Goal: Task Accomplishment & Management: Manage account settings

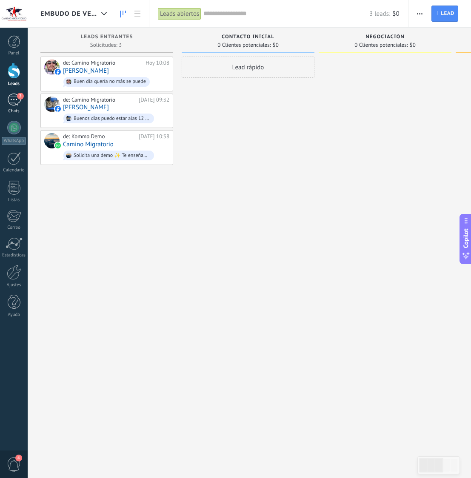
click at [11, 96] on div "2" at bounding box center [14, 100] width 14 height 12
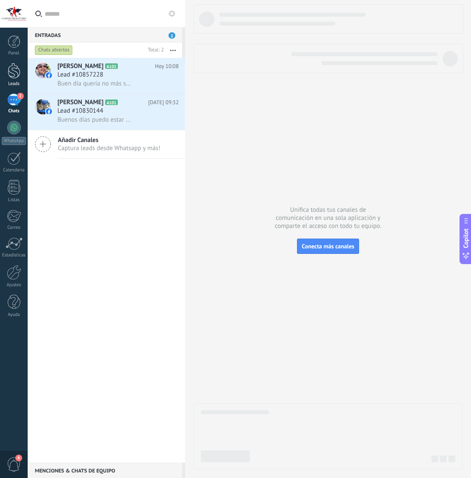
click at [14, 75] on div at bounding box center [14, 71] width 13 height 16
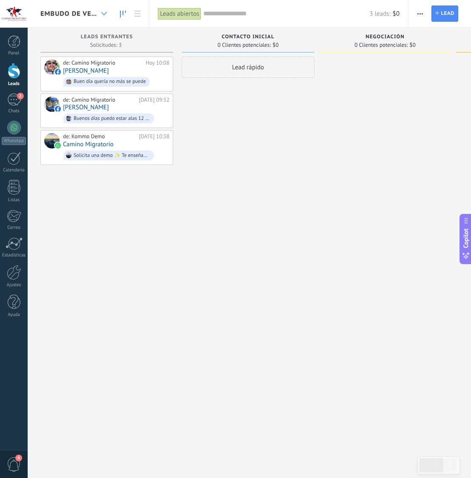
click at [105, 12] on icon at bounding box center [104, 13] width 6 height 3
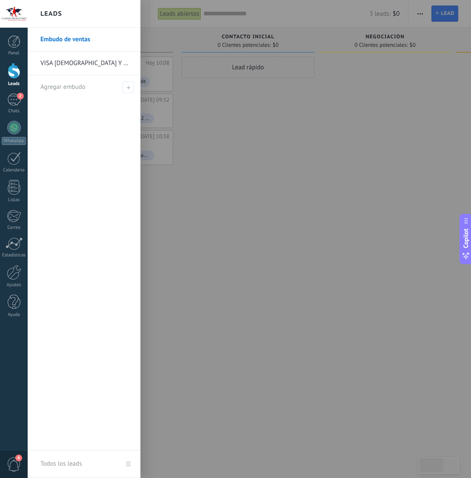
click at [85, 65] on link "VISA H2B Y H2A USA" at bounding box center [86, 63] width 92 height 24
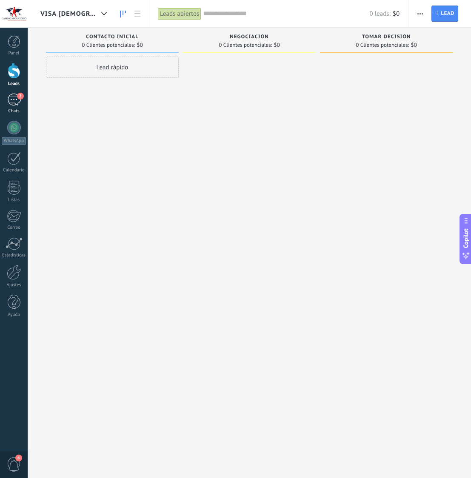
click at [22, 104] on link "2 Chats" at bounding box center [14, 104] width 28 height 20
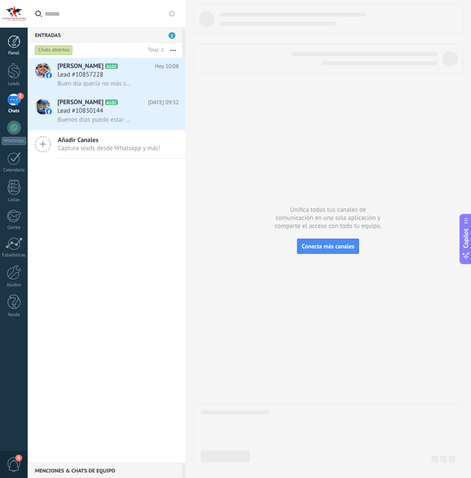
click at [11, 42] on div at bounding box center [14, 41] width 13 height 13
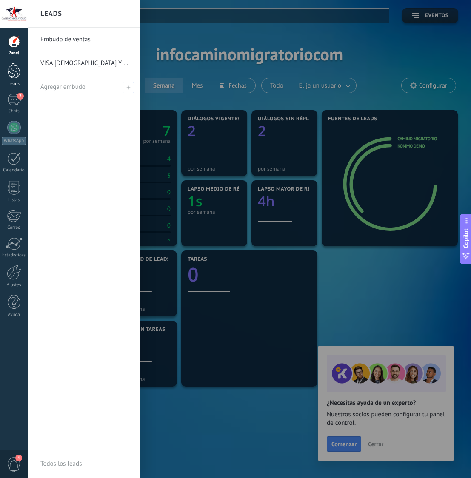
click at [11, 75] on div at bounding box center [14, 71] width 13 height 16
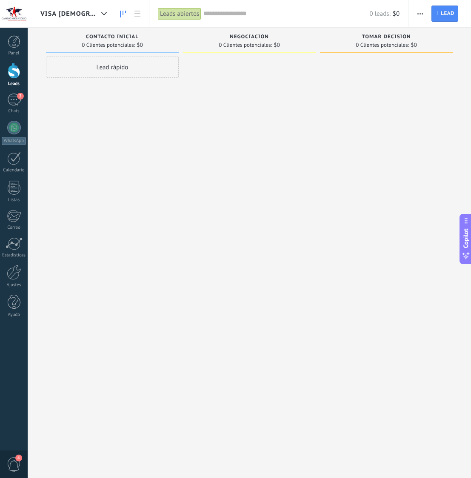
click at [422, 12] on span "button" at bounding box center [421, 14] width 6 height 16
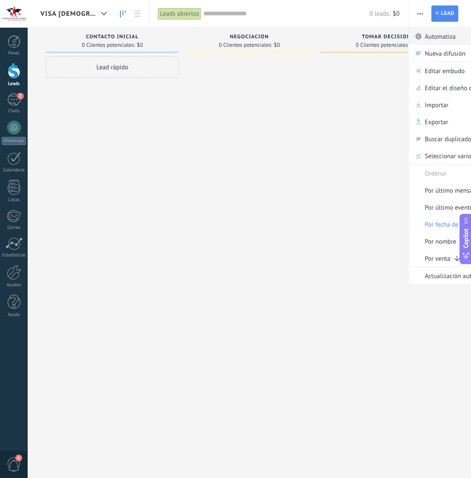
click at [439, 38] on span "Automatiza" at bounding box center [440, 36] width 31 height 17
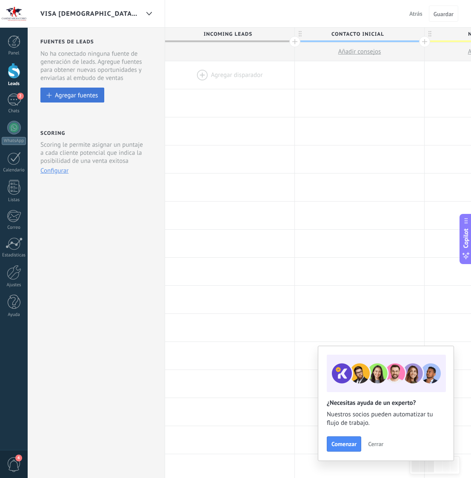
click at [74, 98] on div "Agregar fuentes" at bounding box center [76, 95] width 43 height 7
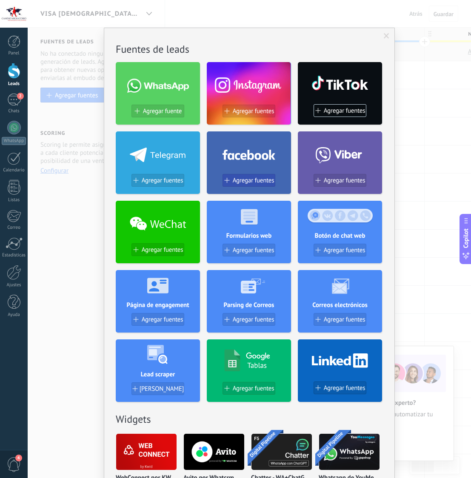
click at [246, 180] on span "Agregar fuentes" at bounding box center [254, 180] width 42 height 7
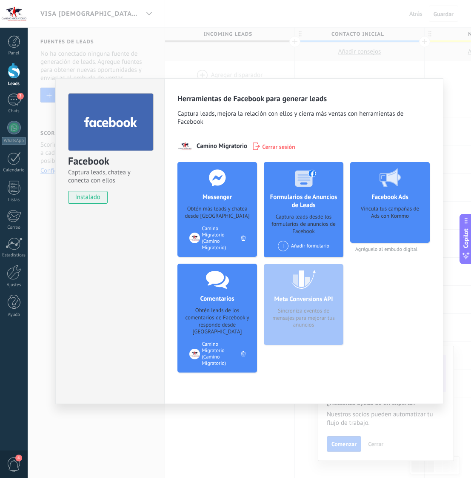
click at [211, 286] on use at bounding box center [217, 280] width 23 height 18
click at [214, 218] on div "Obtén más leads y chatea desde Kommo" at bounding box center [217, 213] width 66 height 14
click at [301, 182] on use at bounding box center [305, 178] width 21 height 17
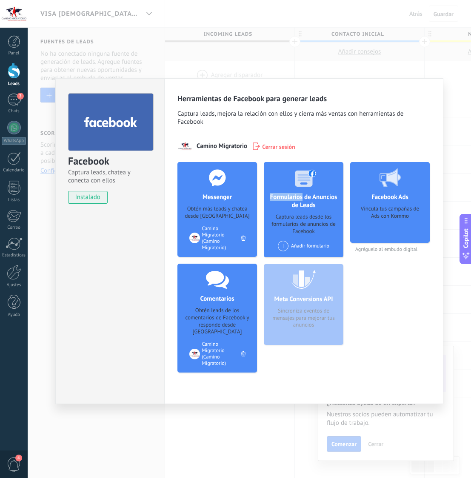
click at [301, 182] on use at bounding box center [305, 178] width 21 height 17
click at [375, 194] on h4 "Facebook Ads" at bounding box center [389, 197] width 41 height 8
click at [203, 55] on div "Facebook Captura leads, chatea y conecta con ellos instalado Desinstalar Herram…" at bounding box center [249, 239] width 443 height 478
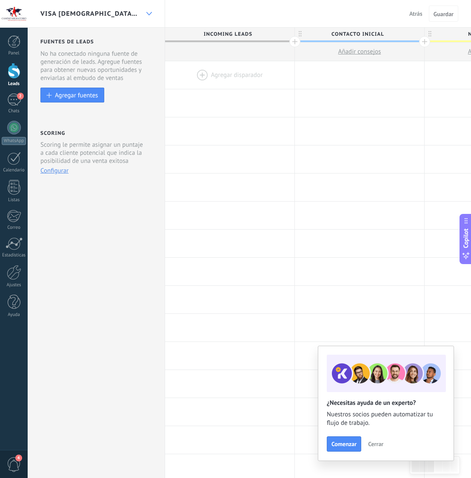
click at [150, 14] on icon at bounding box center [149, 13] width 6 height 3
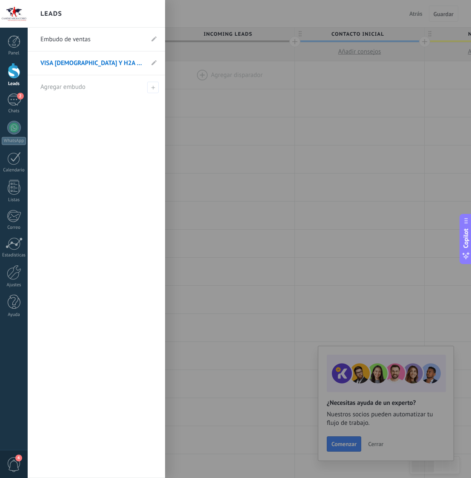
click at [113, 36] on link "Embudo de ventas" at bounding box center [91, 40] width 103 height 24
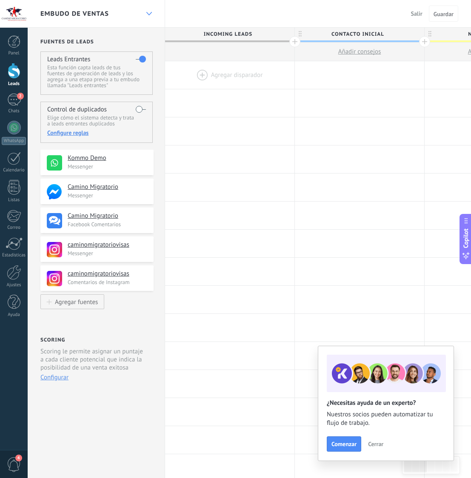
click at [149, 13] on icon at bounding box center [149, 13] width 6 height 3
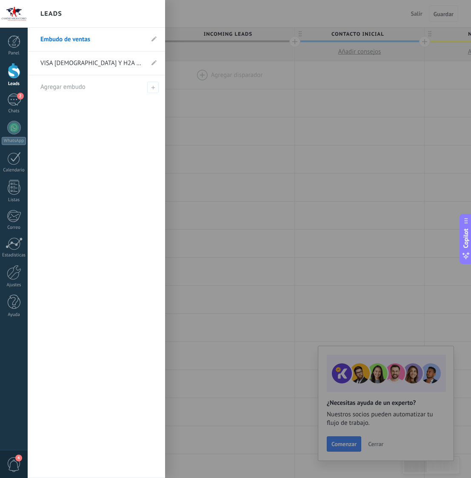
click at [86, 63] on link "VISA H2B Y H2A USA" at bounding box center [91, 63] width 103 height 24
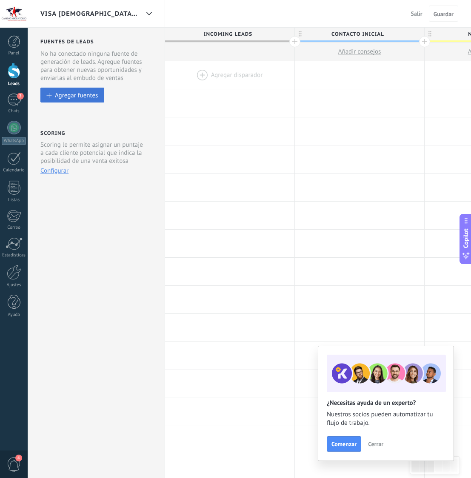
click at [80, 100] on button "Agregar fuentes" at bounding box center [72, 95] width 64 height 15
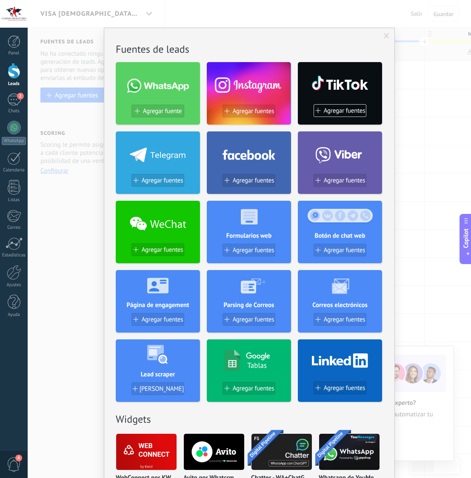
click at [244, 157] on use at bounding box center [249, 154] width 53 height 10
click at [246, 180] on span "Agregar fuentes" at bounding box center [254, 180] width 42 height 7
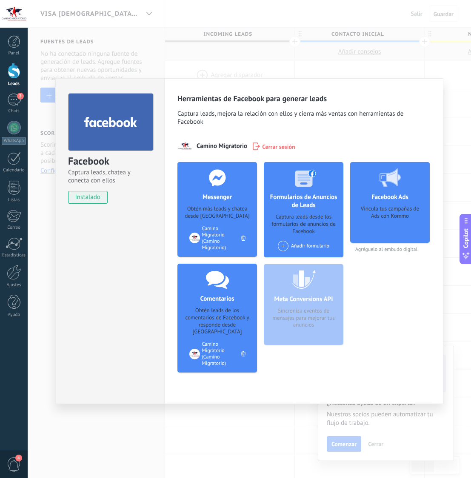
click at [97, 435] on div "Facebook Captura leads, chatea y conecta con ellos instalado Desinstalar Herram…" at bounding box center [249, 239] width 443 height 478
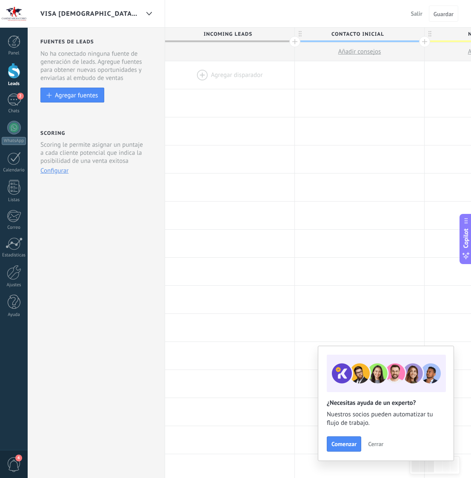
click at [100, 6] on div "VISA H2B Y H2A USA" at bounding box center [89, 13] width 99 height 27
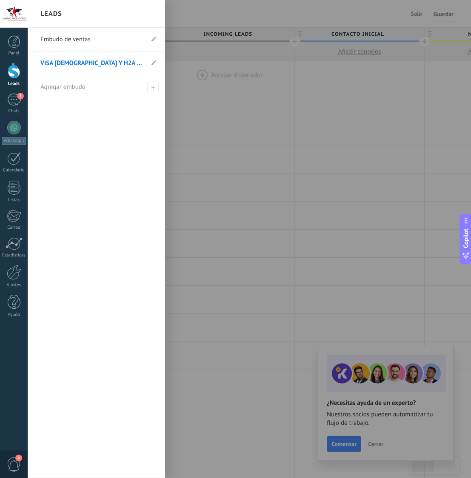
click at [78, 36] on link "Embudo de ventas" at bounding box center [91, 40] width 103 height 24
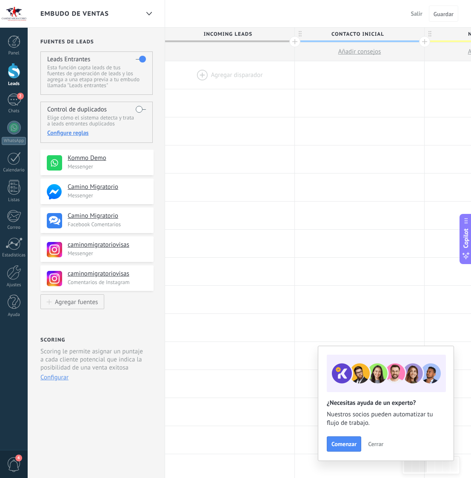
click at [142, 60] on label at bounding box center [141, 59] width 10 height 14
click at [144, 62] on label at bounding box center [141, 59] width 10 height 14
click at [141, 187] on icon at bounding box center [145, 187] width 10 height 10
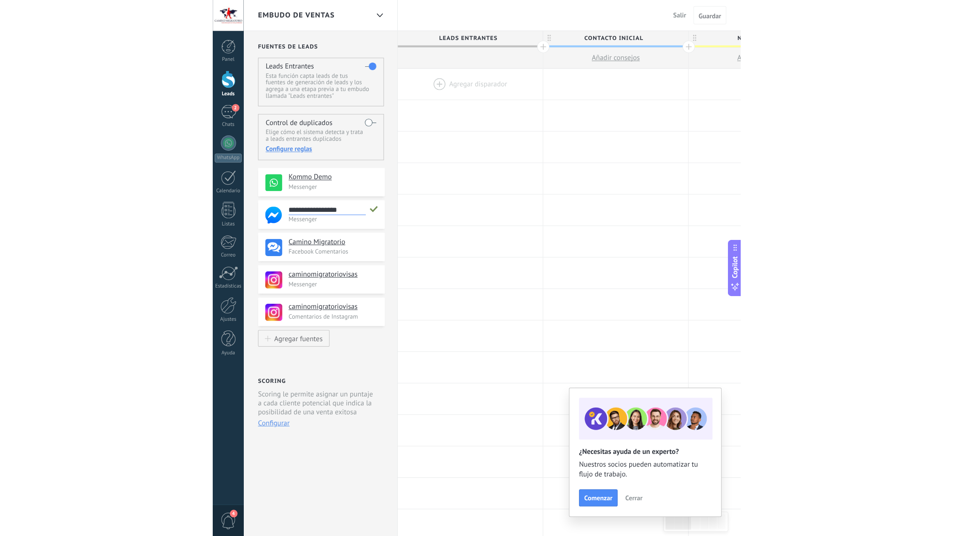
scroll to position [8, 0]
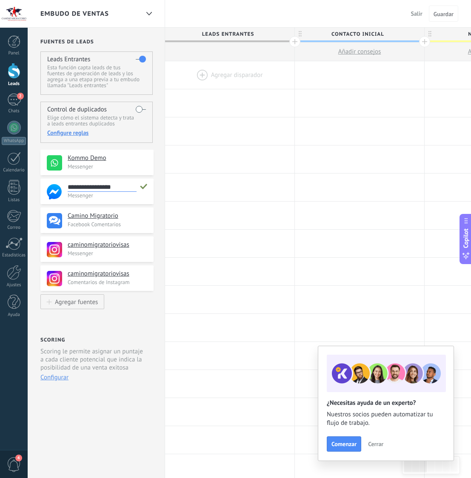
click at [113, 191] on input "**********" at bounding box center [102, 187] width 69 height 9
click at [94, 199] on p "Messenger" at bounding box center [108, 195] width 81 height 7
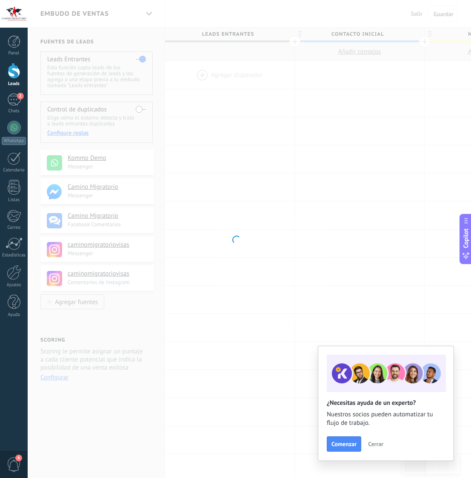
click at [85, 197] on div at bounding box center [235, 239] width 471 height 478
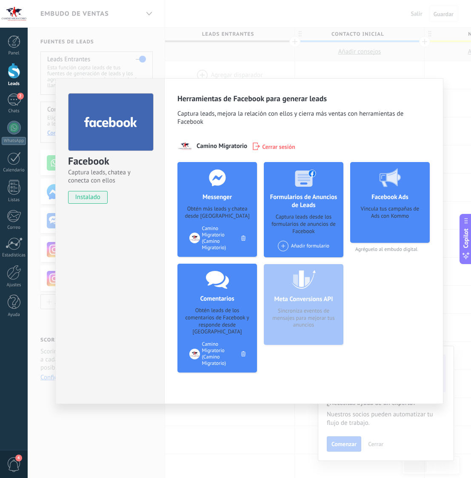
click at [318, 48] on div "Facebook Captura leads, chatea y conecta con ellos instalado Desinstalar Herram…" at bounding box center [249, 239] width 443 height 478
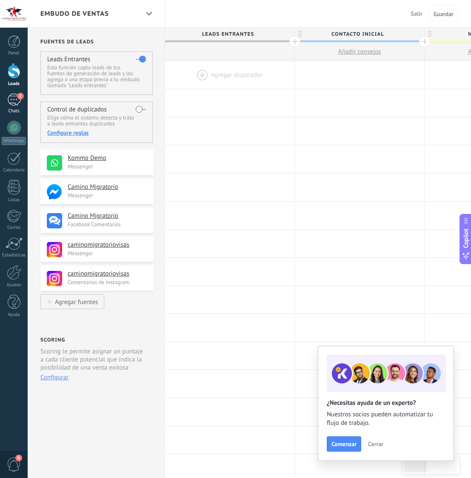
click at [17, 96] on span "2" at bounding box center [20, 96] width 7 height 7
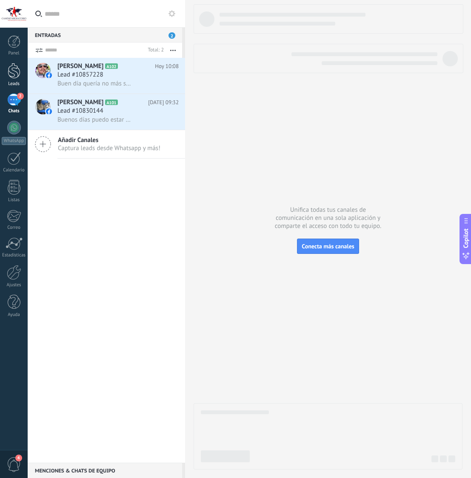
click at [13, 77] on div at bounding box center [14, 71] width 13 height 16
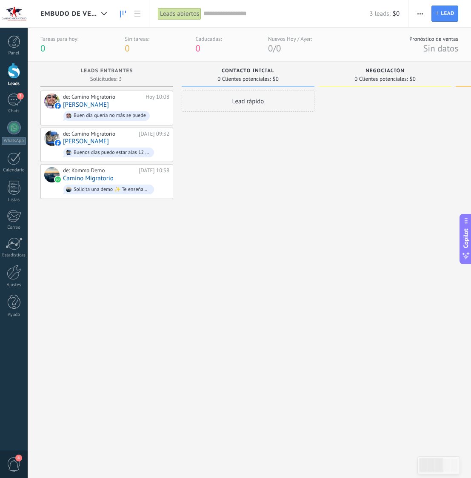
click at [78, 12] on span "Embudo de ventas" at bounding box center [68, 14] width 57 height 8
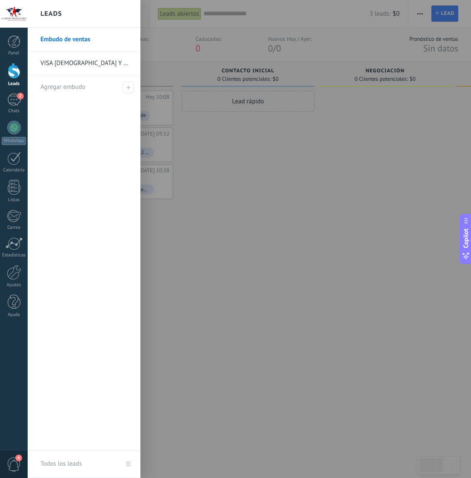
click at [75, 60] on link "VISA H2B Y H2A USA" at bounding box center [86, 63] width 92 height 24
click at [73, 64] on link "VISA H2B Y H2A USA" at bounding box center [86, 63] width 92 height 24
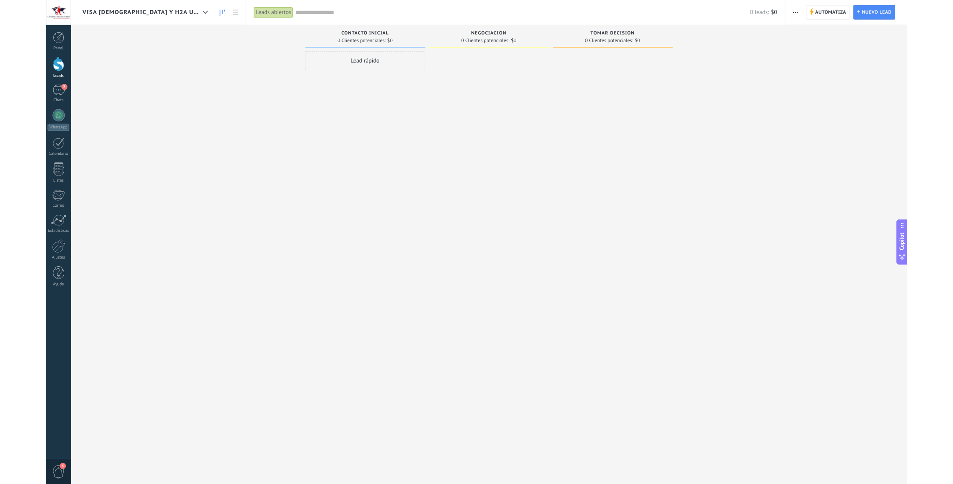
scroll to position [8, 0]
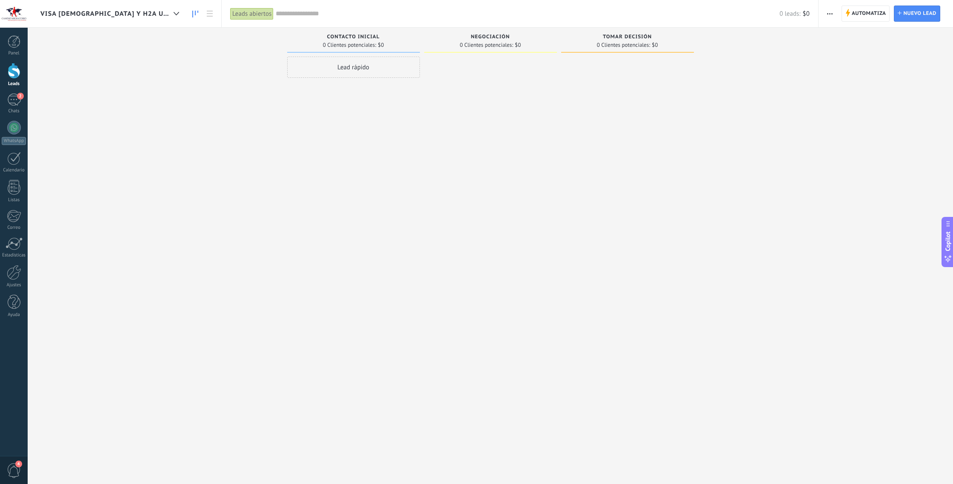
click at [188, 12] on link at bounding box center [195, 14] width 14 height 17
click at [203, 13] on link at bounding box center [210, 14] width 14 height 17
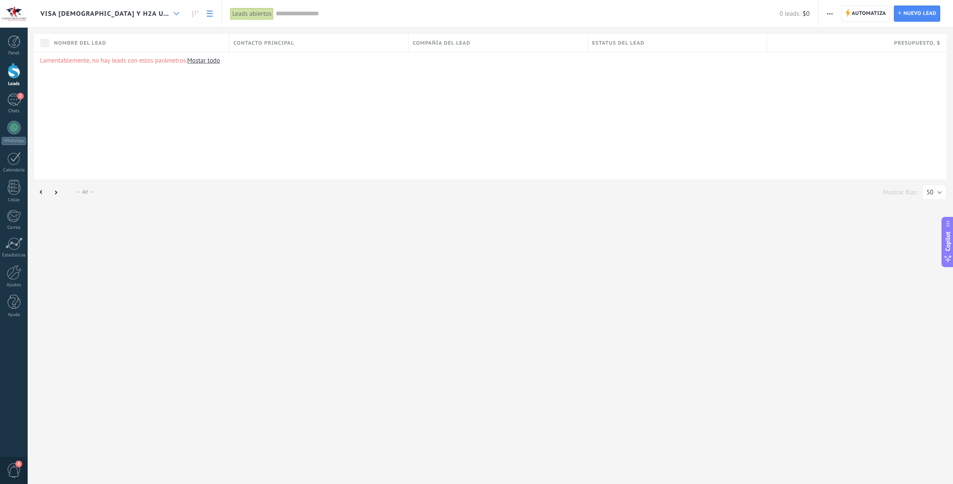
click at [174, 13] on use at bounding box center [177, 13] width 6 height 3
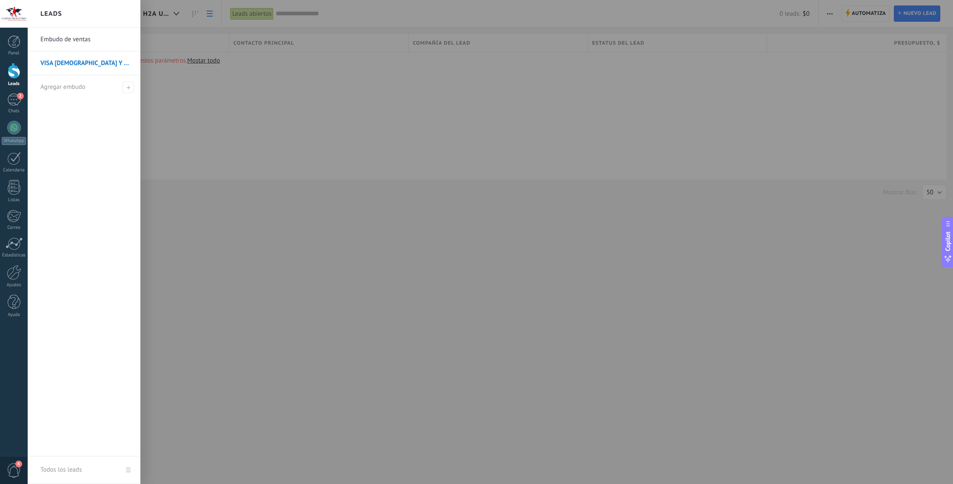
click at [63, 46] on link "Embudo de ventas" at bounding box center [86, 40] width 92 height 24
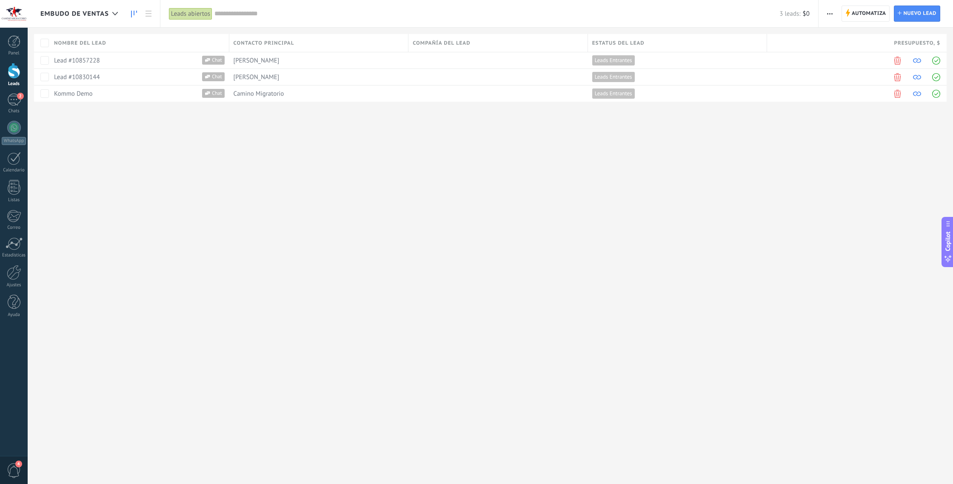
click at [134, 13] on use at bounding box center [134, 14] width 6 height 7
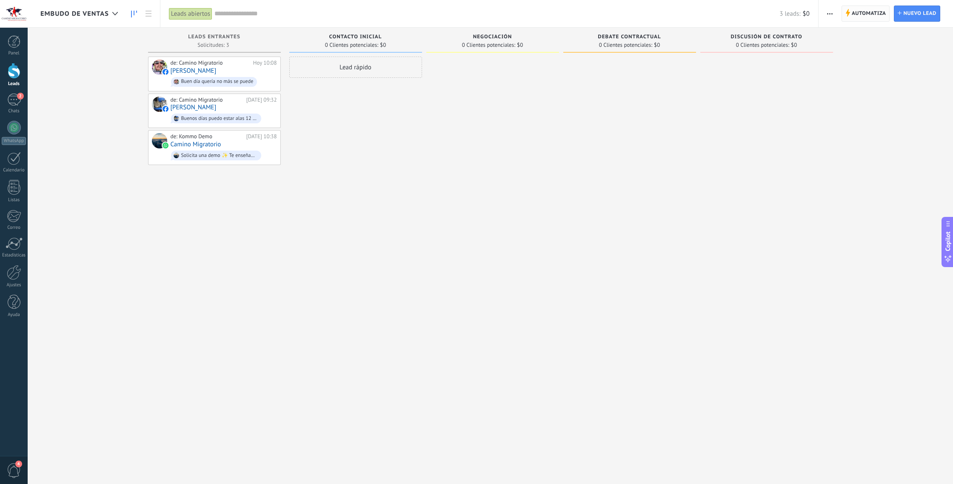
click at [471, 14] on span "Automatiza" at bounding box center [869, 13] width 34 height 15
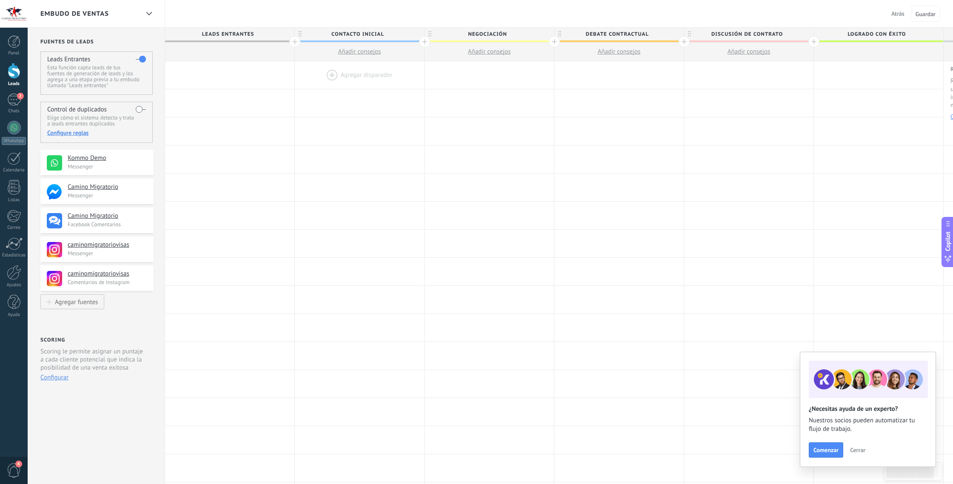
click at [362, 77] on div at bounding box center [359, 75] width 129 height 28
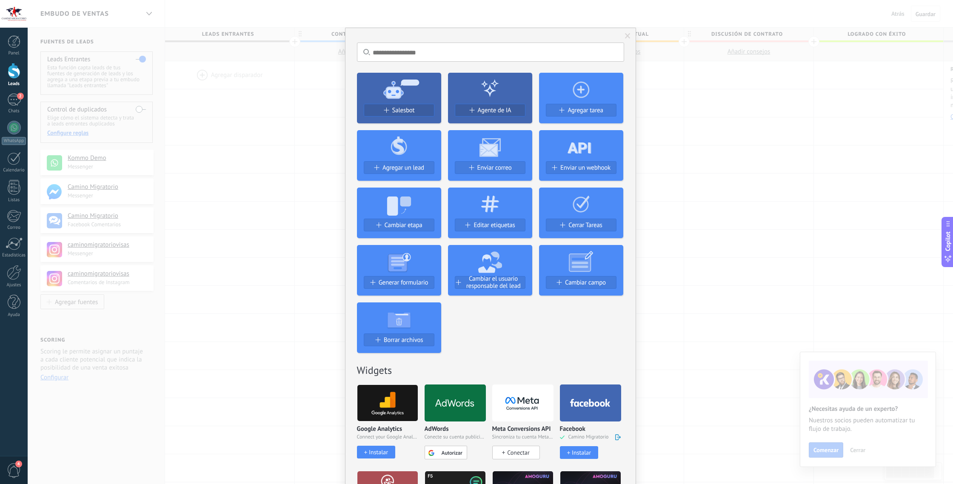
click at [471, 37] on span at bounding box center [628, 36] width 6 height 6
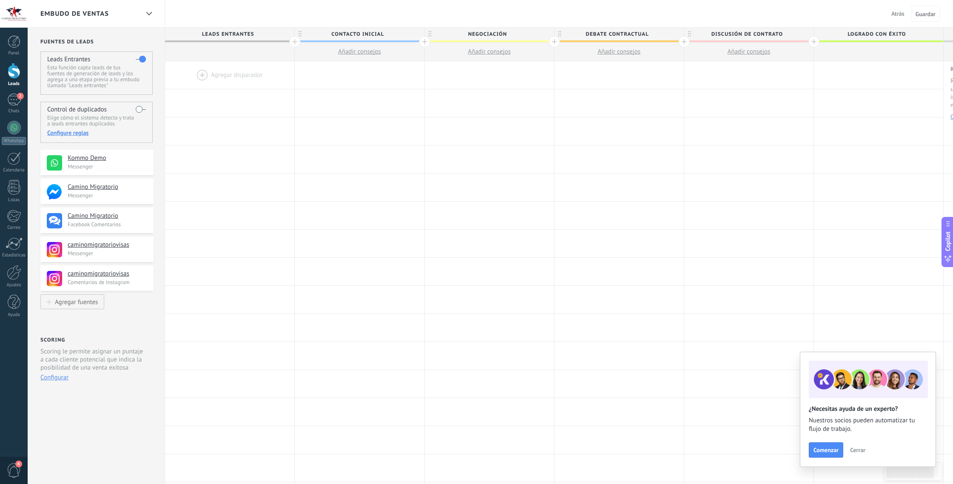
click at [349, 51] on span "Añadir consejos" at bounding box center [359, 52] width 43 height 8
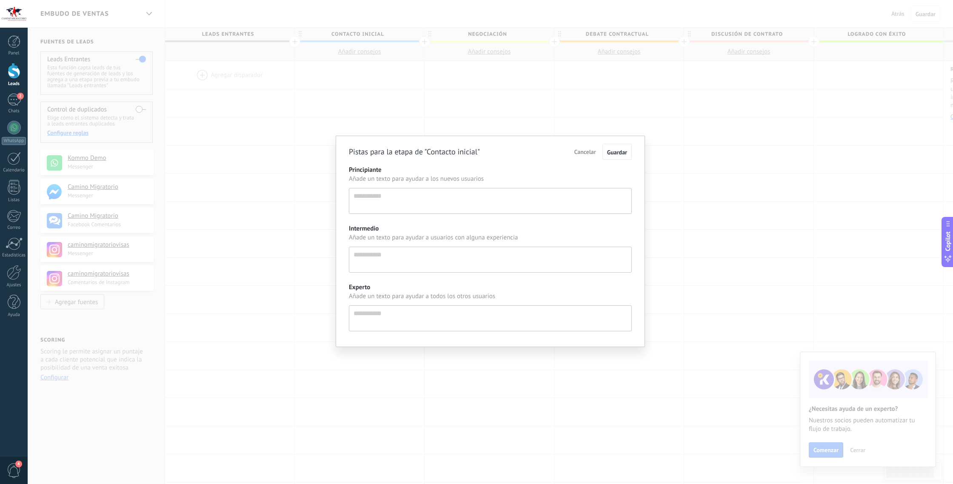
scroll to position [8, 0]
drag, startPoint x: 587, startPoint y: 149, endPoint x: 561, endPoint y: 143, distance: 27.1
click at [471, 149] on span "Cancelar" at bounding box center [586, 152] width 22 height 8
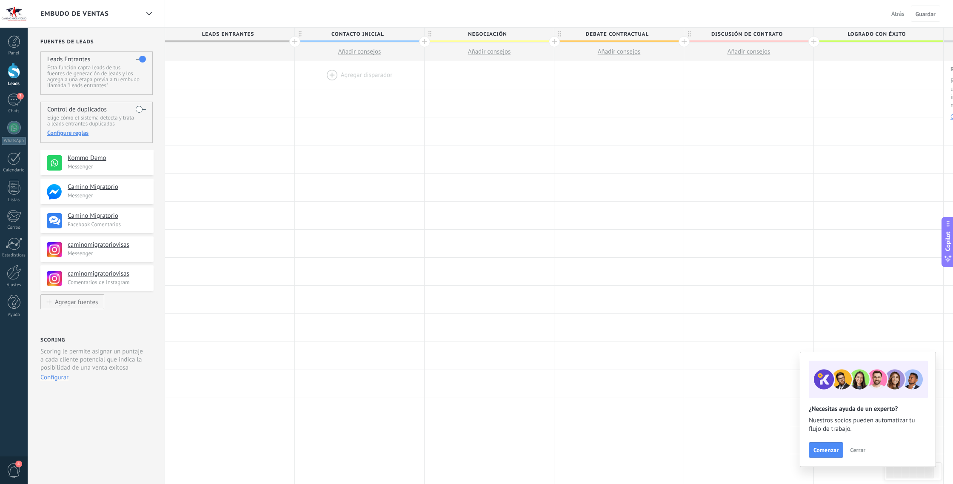
click at [355, 72] on div at bounding box center [359, 75] width 129 height 28
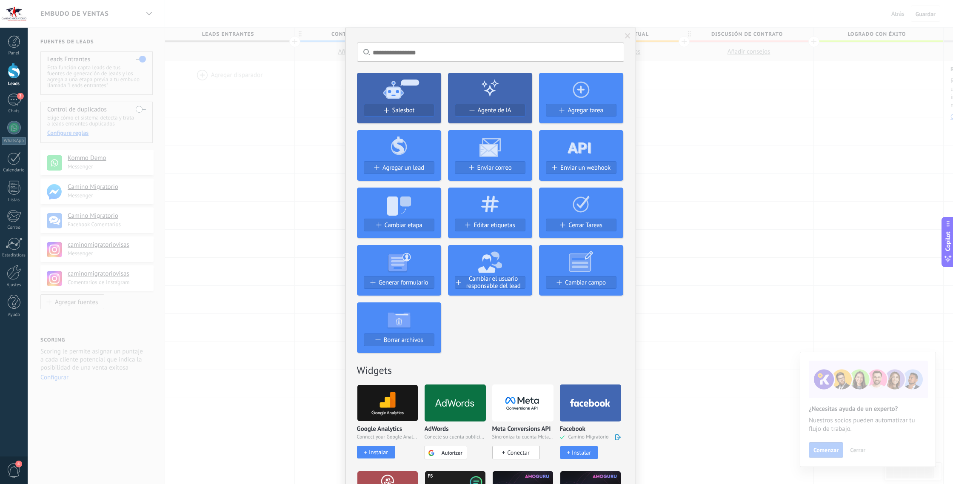
click at [471, 146] on div "No hay resultados Salesbot Agente de IA Agregar tarea Agregar un lead Enviar co…" at bounding box center [491, 242] width 926 height 484
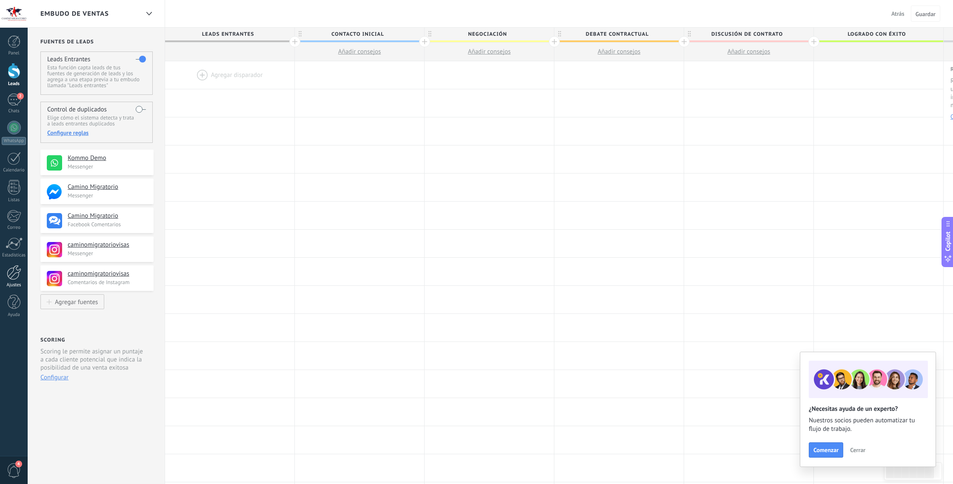
click at [10, 275] on div at bounding box center [14, 272] width 14 height 15
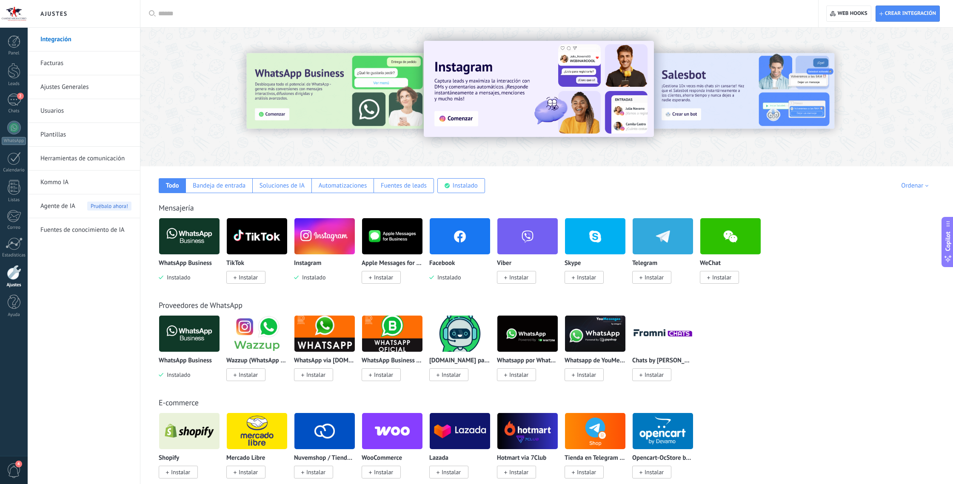
click at [87, 232] on link "Fuentes de conocimiento de IA" at bounding box center [85, 230] width 91 height 24
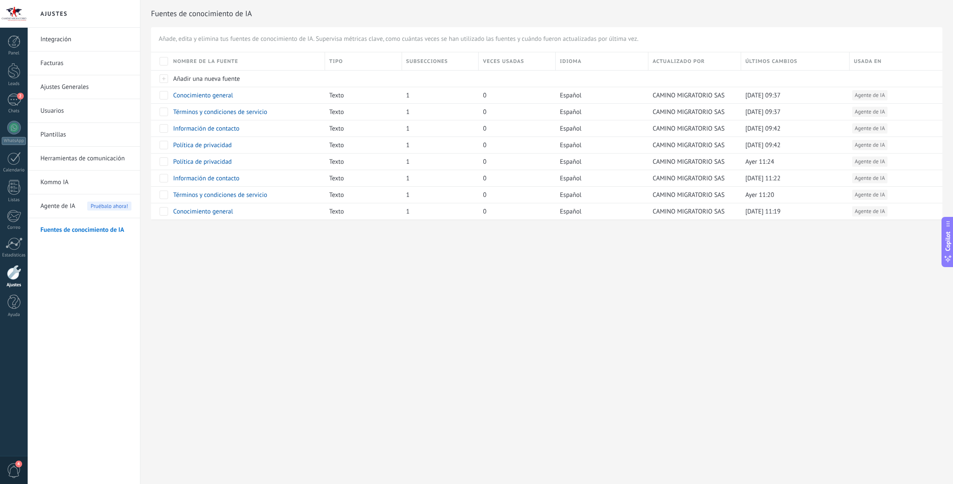
click at [63, 208] on span "Agente de IA" at bounding box center [57, 207] width 35 height 24
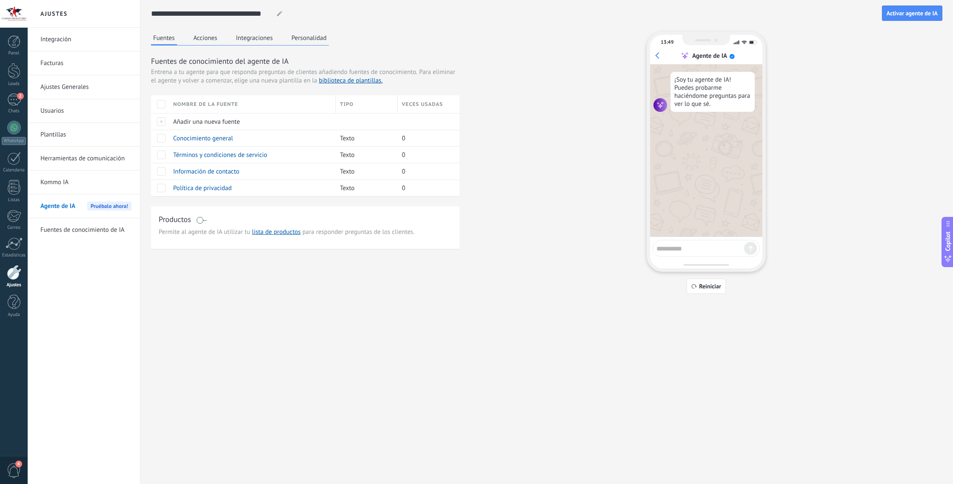
click at [65, 180] on link "Kommo IA" at bounding box center [85, 183] width 91 height 24
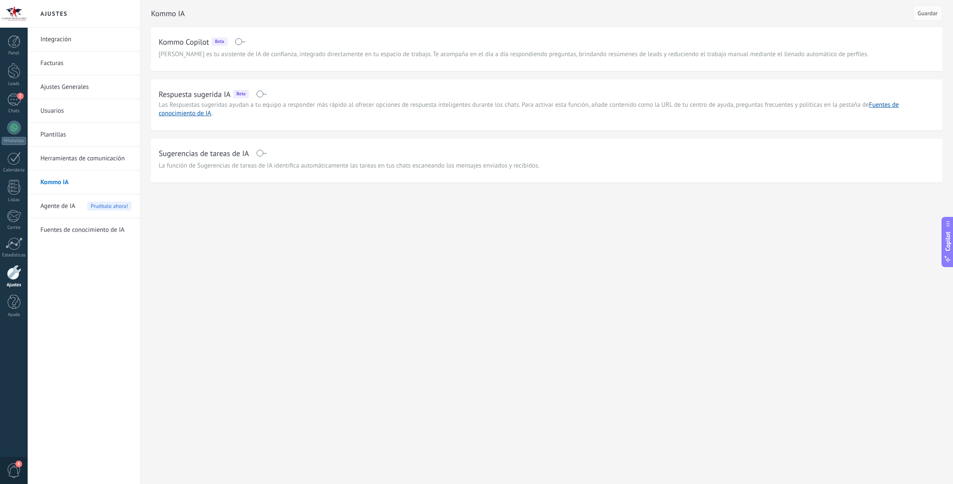
click at [76, 157] on link "Herramientas de comunicación" at bounding box center [85, 159] width 91 height 24
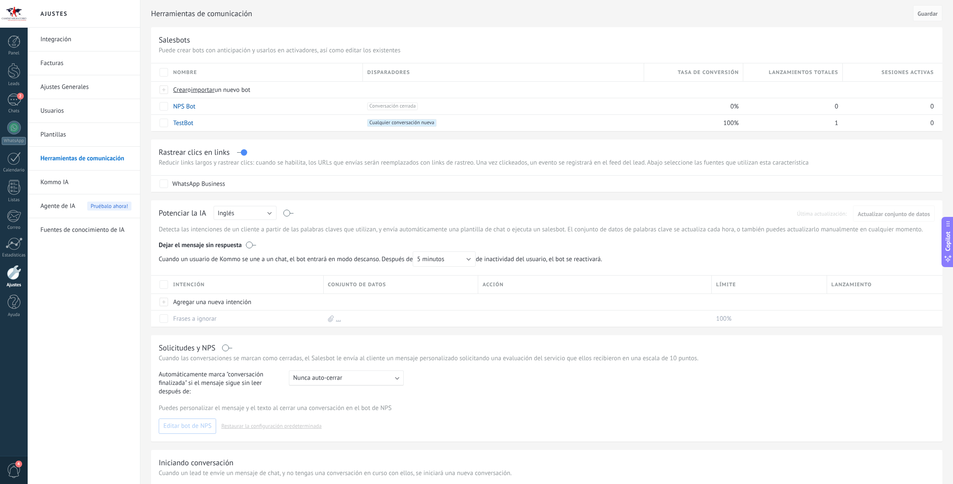
click at [71, 133] on link "Plantillas" at bounding box center [85, 135] width 91 height 24
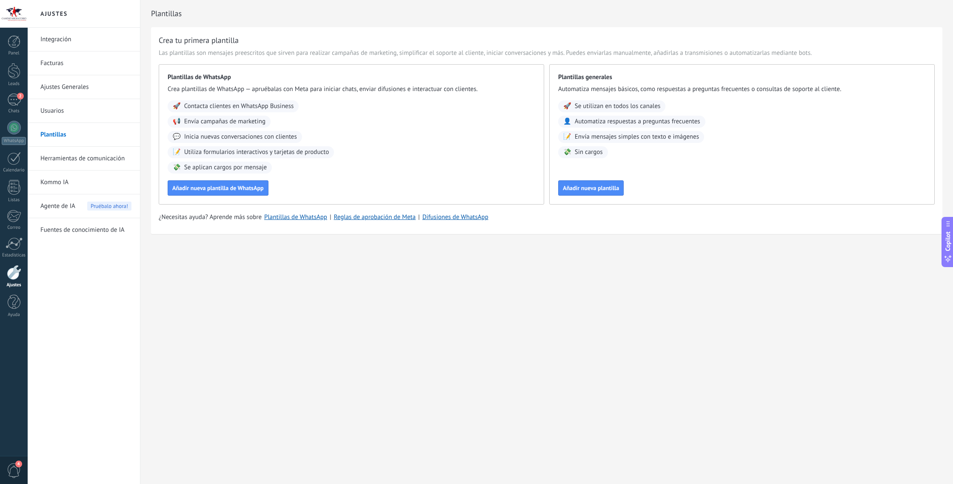
click at [217, 367] on div "Ajustes Integración Facturas Ajustes Generales Usuarios Plantillas Herramientas…" at bounding box center [491, 242] width 926 height 484
click at [11, 40] on div at bounding box center [14, 41] width 13 height 13
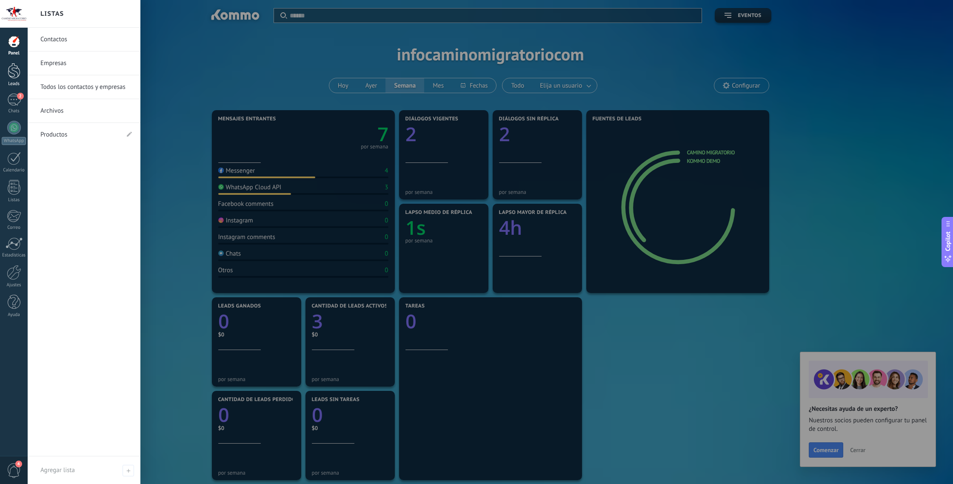
click at [10, 74] on div at bounding box center [14, 71] width 13 height 16
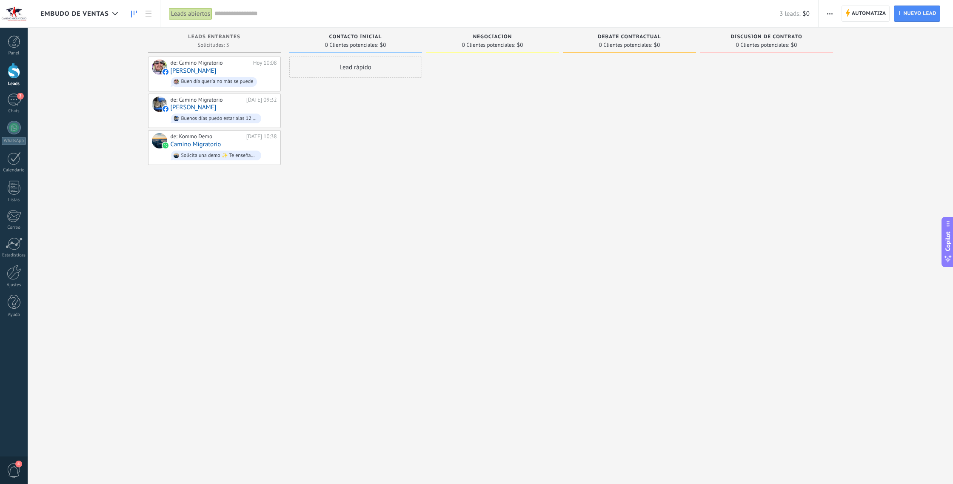
scroll to position [14, 0]
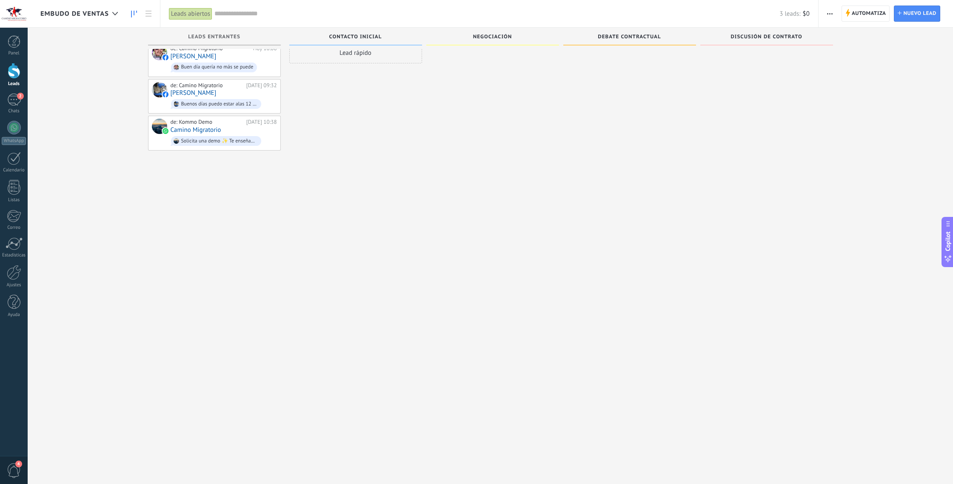
click at [471, 228] on div "Copilot" at bounding box center [948, 242] width 9 height 43
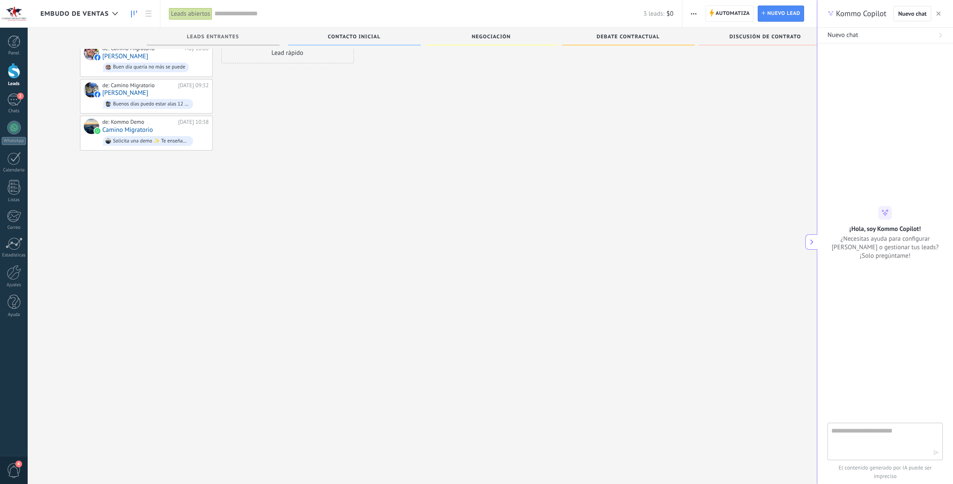
type textarea "**********"
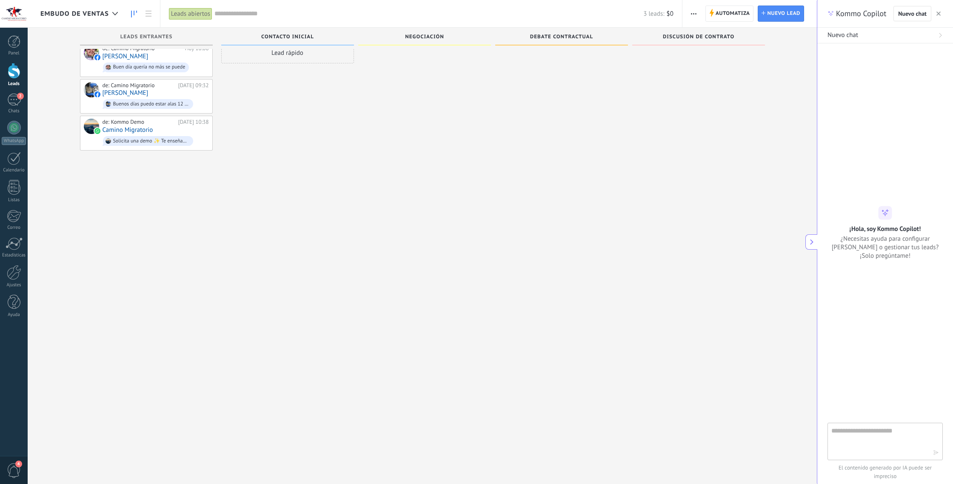
click at [471, 212] on div "Leads Entrantes Solicitudes: 3 0 0 0 3 0 0 0 3 de: Camino Migratorio Hoy 10:08 …" at bounding box center [428, 214] width 777 height 402
drag, startPoint x: 665, startPoint y: 126, endPoint x: 332, endPoint y: 206, distance: 342.7
click at [471, 125] on div at bounding box center [698, 228] width 133 height 373
click at [9, 315] on div "Ayuda" at bounding box center [14, 315] width 25 height 6
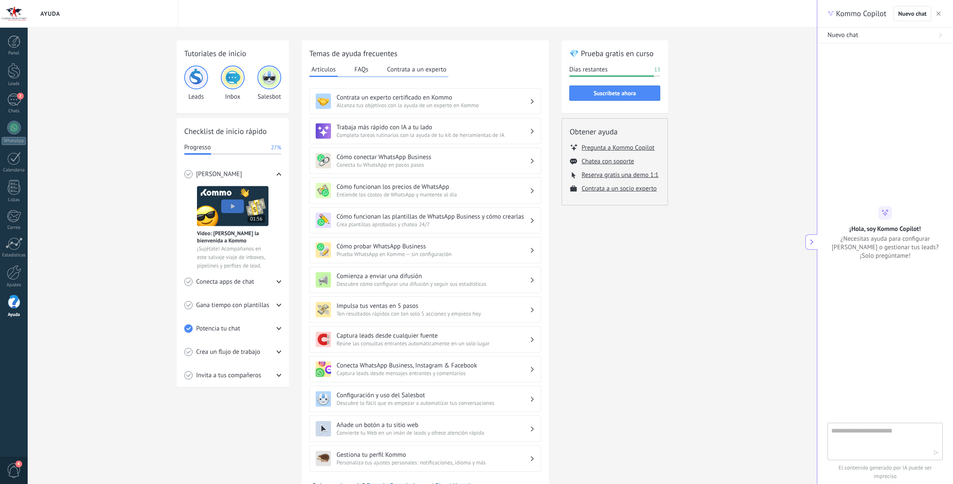
click at [212, 171] on span "Conoce Kommo" at bounding box center [219, 174] width 46 height 9
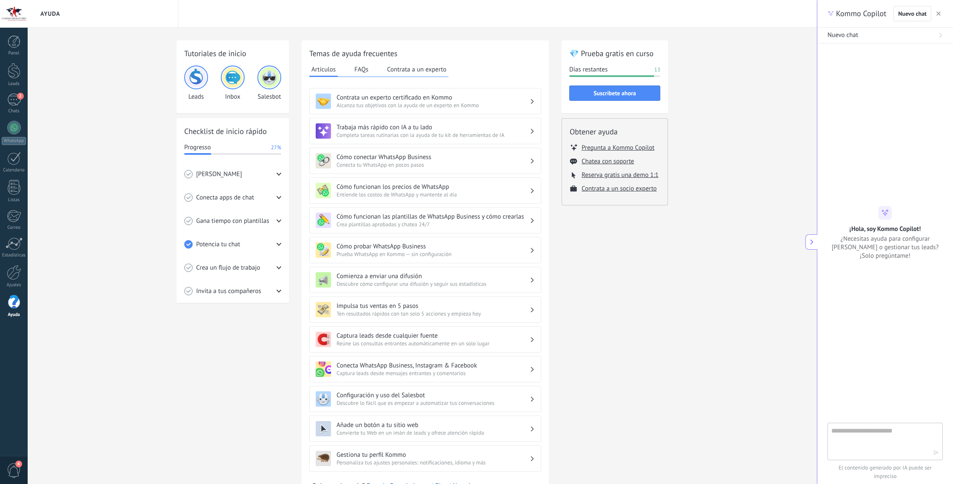
click at [212, 171] on span "Conoce Kommo" at bounding box center [219, 174] width 46 height 9
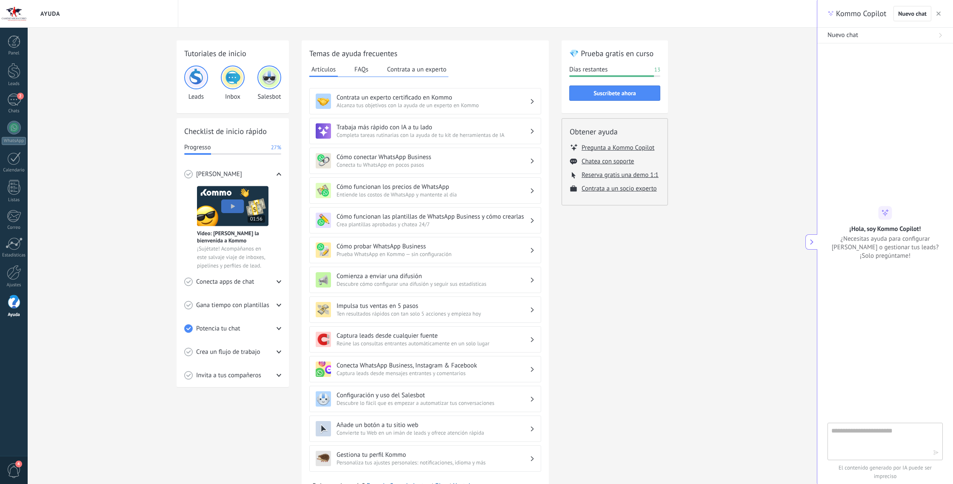
click at [215, 211] on img at bounding box center [233, 206] width 72 height 40
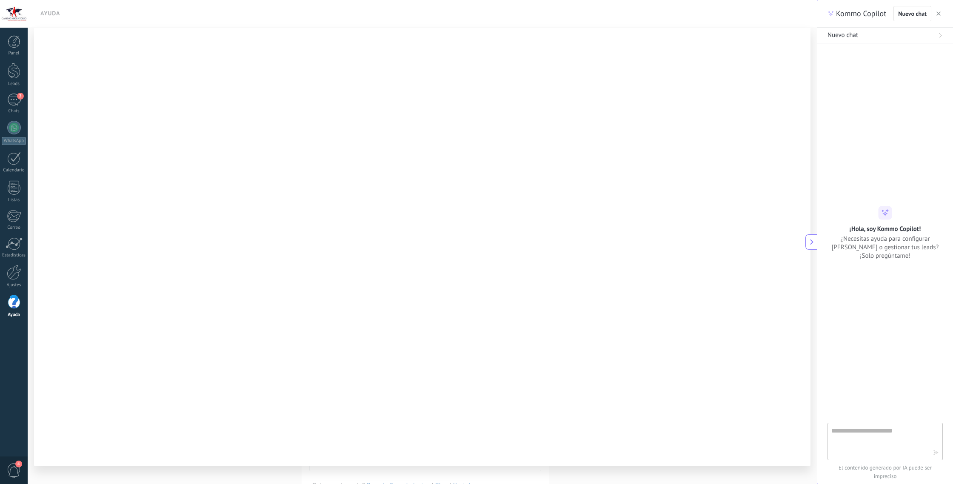
click at [471, 11] on button "button" at bounding box center [939, 14] width 9 height 10
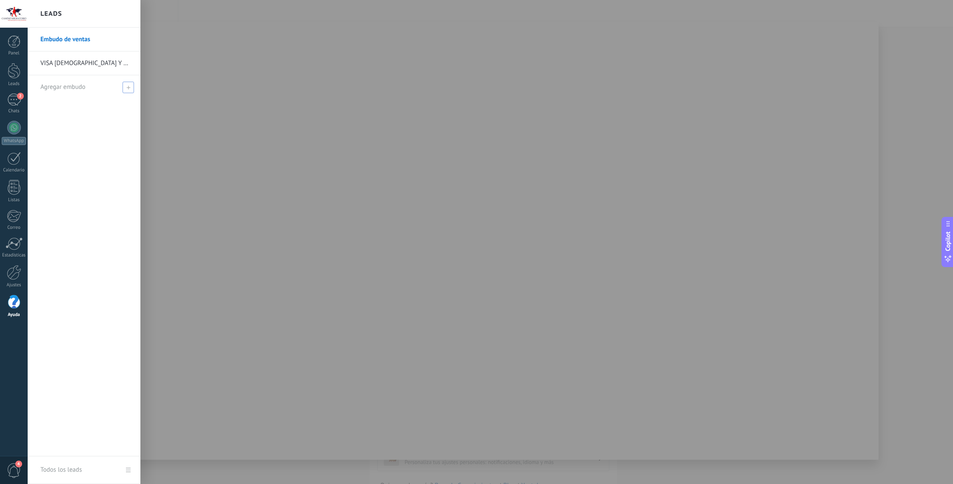
click at [64, 96] on div "Agregar embudo" at bounding box center [86, 86] width 92 height 23
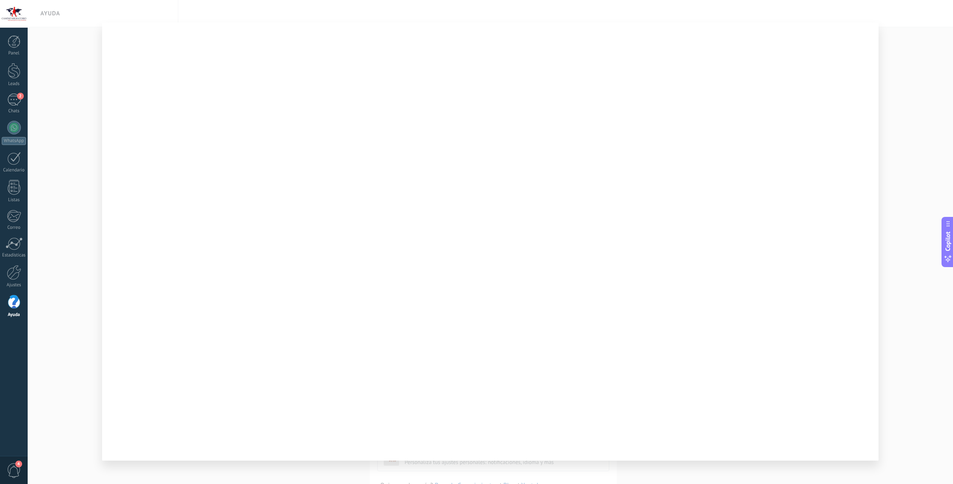
click at [10, 304] on div at bounding box center [14, 302] width 13 height 15
click at [50, 306] on div at bounding box center [491, 242] width 926 height 484
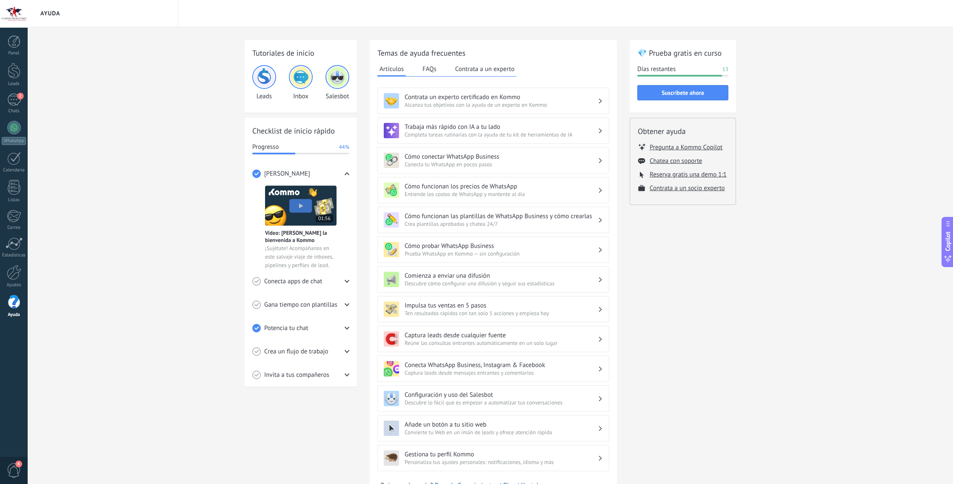
scroll to position [0, 0]
click at [471, 103] on span "Alcanza tus objetivos con la ayuda de un experto en Kommo" at bounding box center [501, 104] width 193 height 7
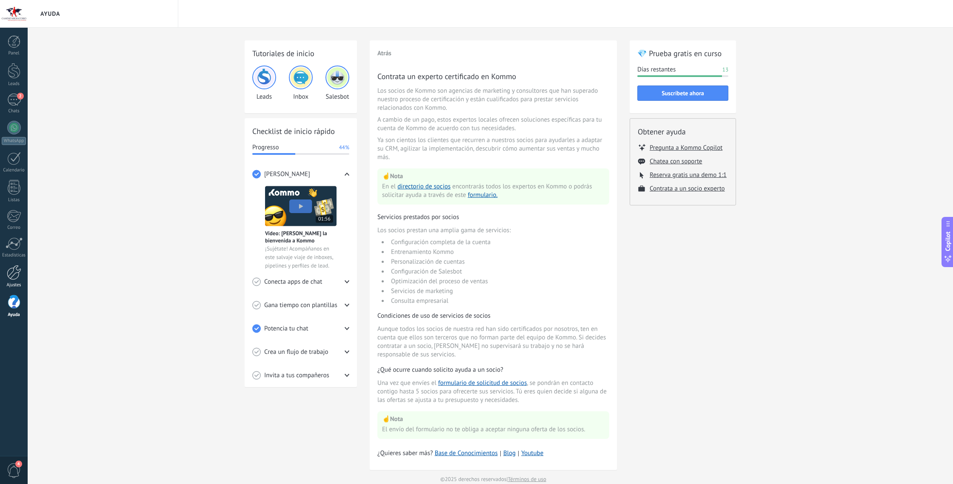
click at [16, 269] on div at bounding box center [14, 272] width 14 height 15
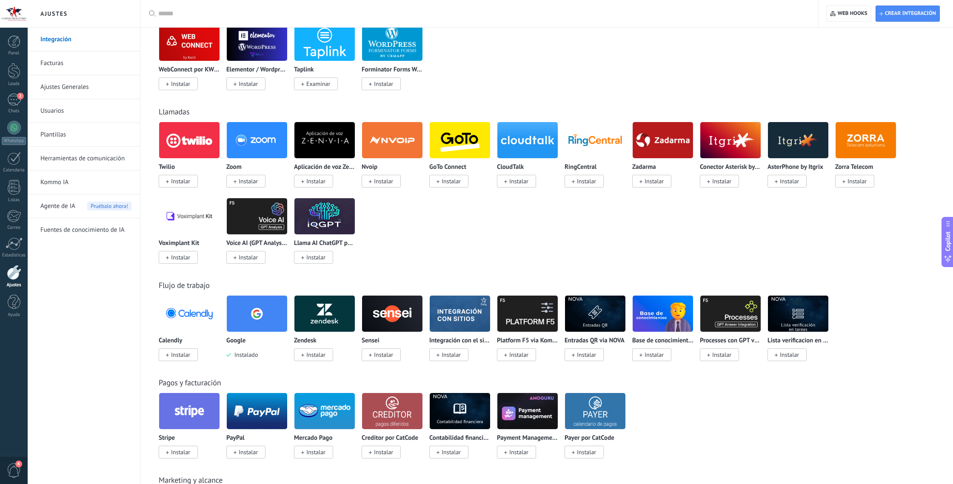
scroll to position [661, 0]
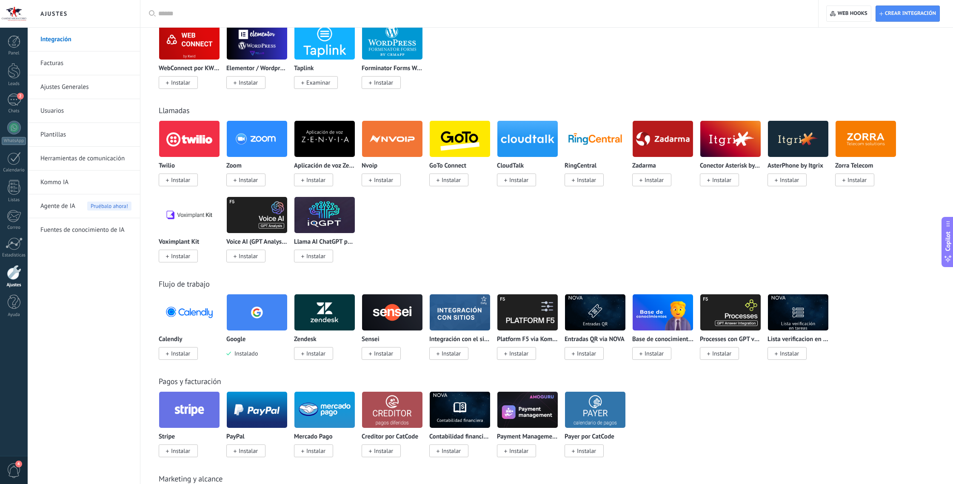
click at [179, 355] on span "Instalar" at bounding box center [180, 354] width 19 height 8
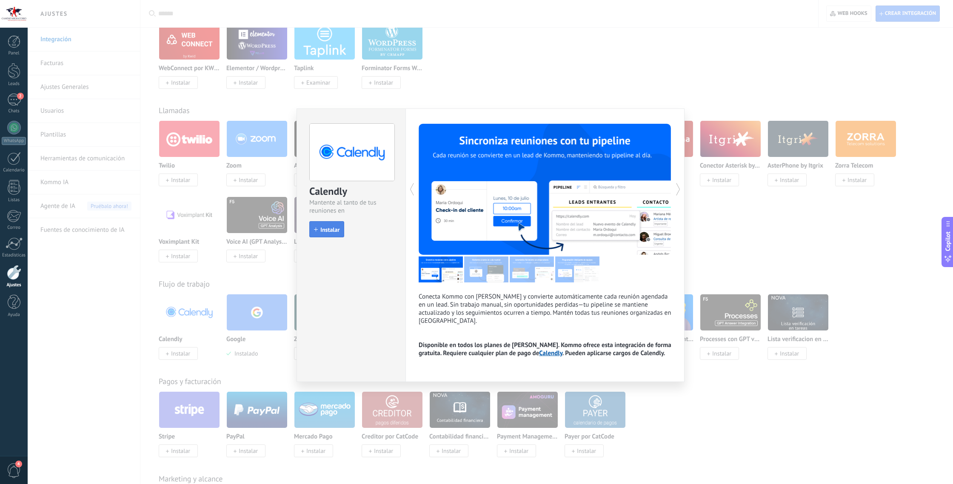
click at [337, 223] on button "Instalar" at bounding box center [326, 229] width 35 height 16
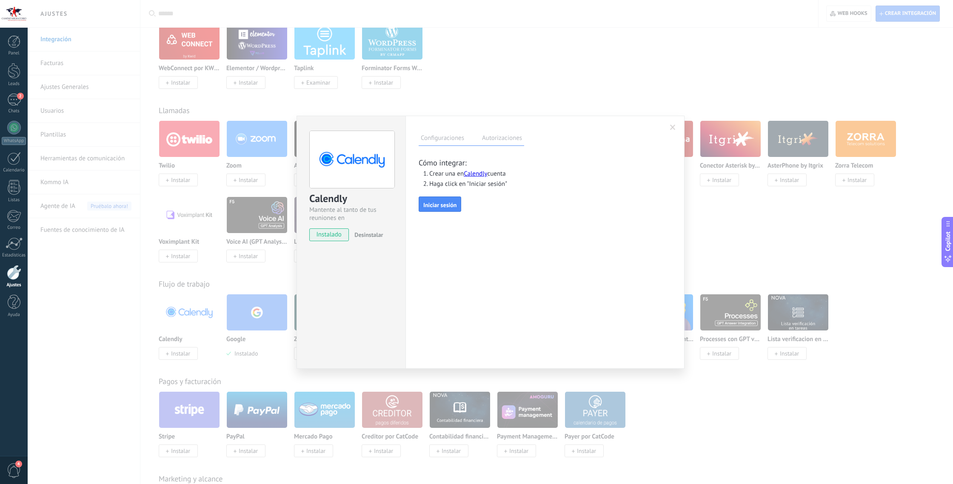
click at [471, 175] on link "Calendly" at bounding box center [475, 174] width 23 height 8
click at [470, 174] on link "Calendly" at bounding box center [475, 174] width 23 height 8
click at [471, 141] on label "Autorizaciones" at bounding box center [502, 139] width 44 height 12
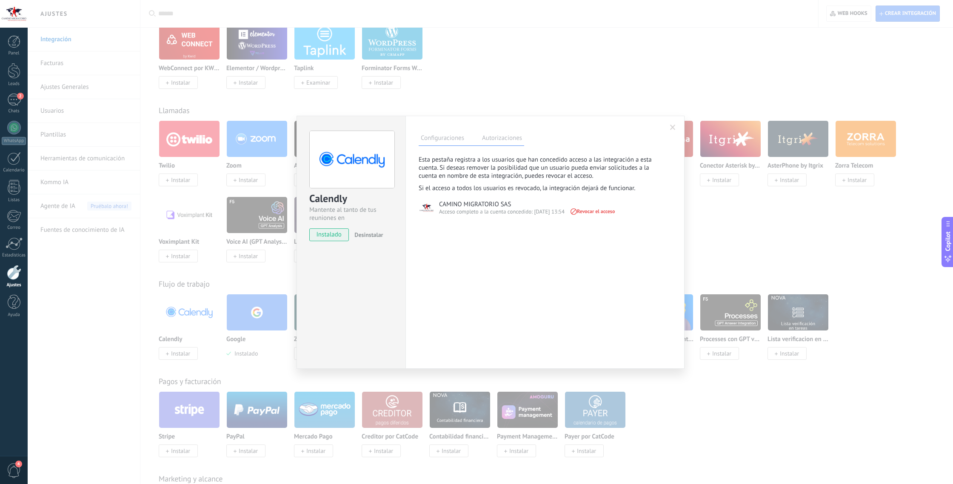
click at [434, 141] on label "Configuraciones" at bounding box center [443, 139] width 48 height 12
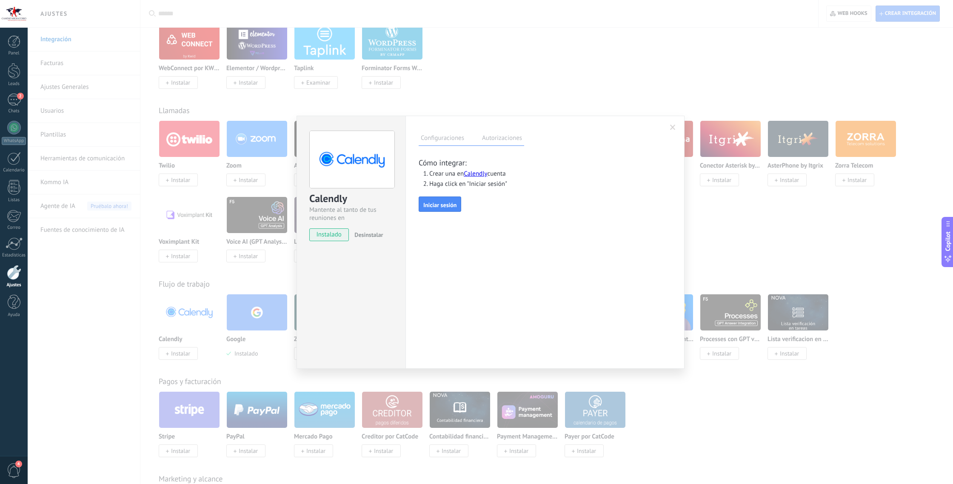
click at [471, 85] on div "Calendly Mantente al tanto de tus reuniones en Kommo instalado Desinstalar Conf…" at bounding box center [491, 242] width 926 height 484
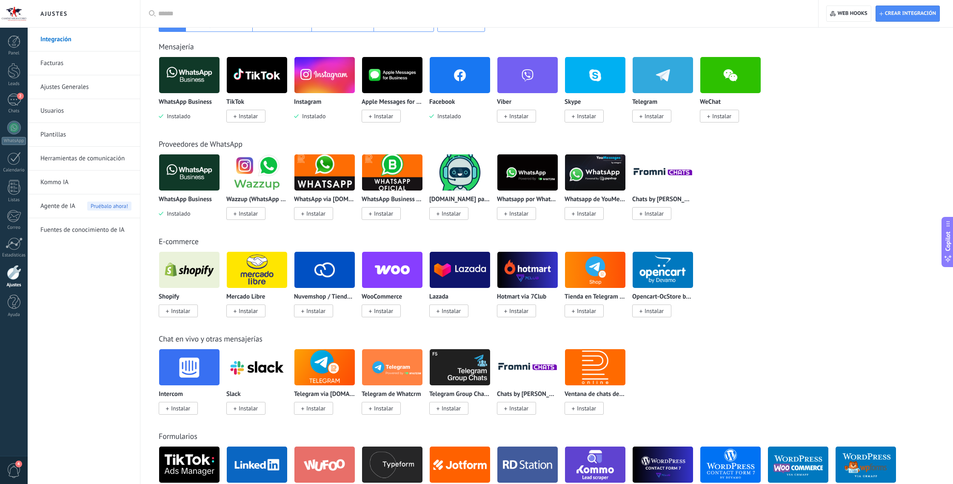
scroll to position [0, 0]
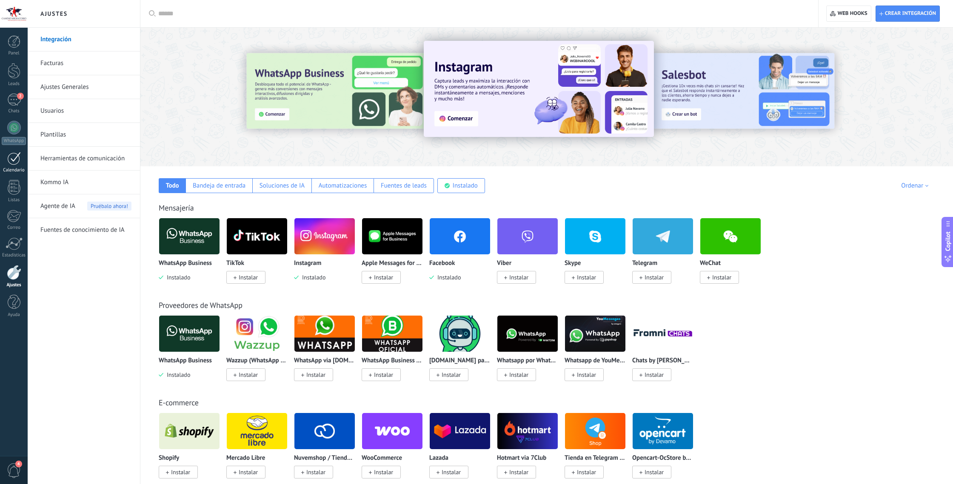
click at [17, 165] on link "Calendario" at bounding box center [14, 162] width 28 height 21
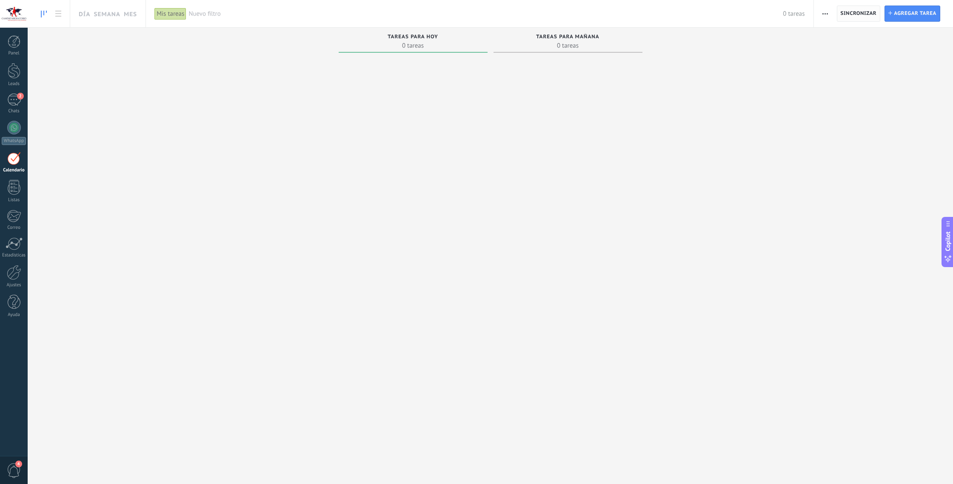
click at [471, 11] on span "Sincronizar" at bounding box center [859, 13] width 36 height 5
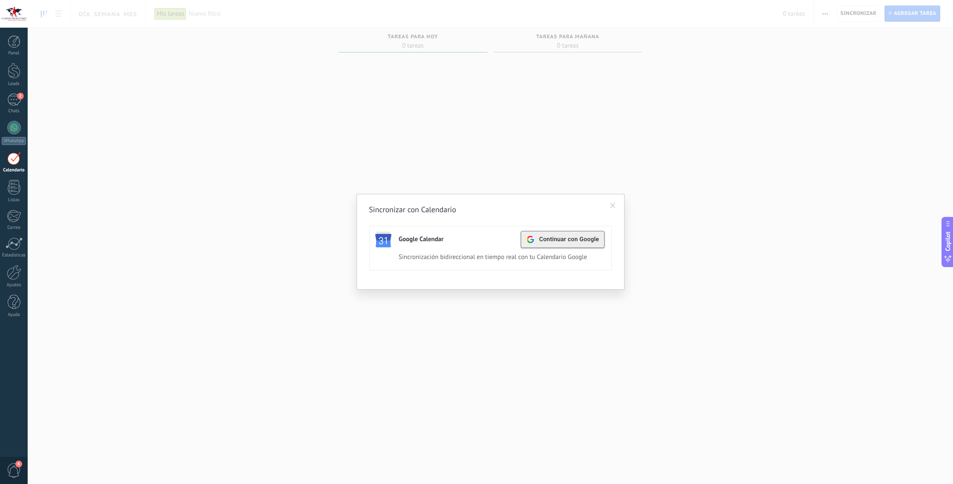
click at [471, 238] on span "Continuar con Google" at bounding box center [569, 239] width 60 height 7
click at [471, 240] on div "Activa" at bounding box center [567, 239] width 23 height 11
click at [471, 241] on div "Activa" at bounding box center [567, 239] width 23 height 11
click at [471, 238] on span "Continuar con Google" at bounding box center [569, 239] width 60 height 7
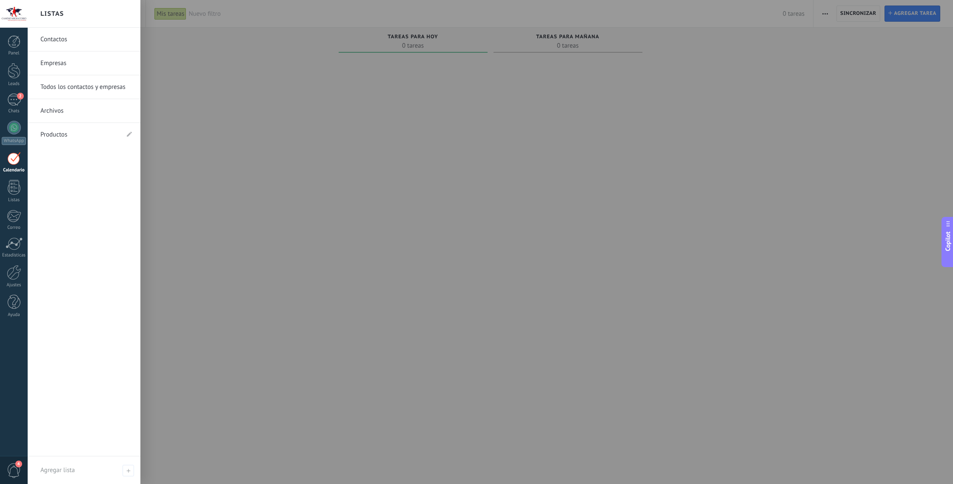
click at [16, 468] on span "4" at bounding box center [14, 470] width 14 height 15
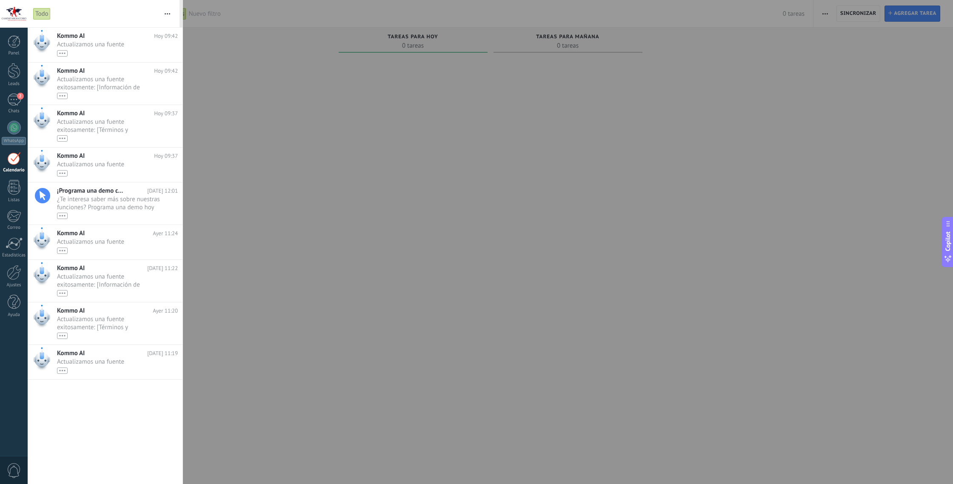
click at [295, 273] on div at bounding box center [476, 242] width 953 height 484
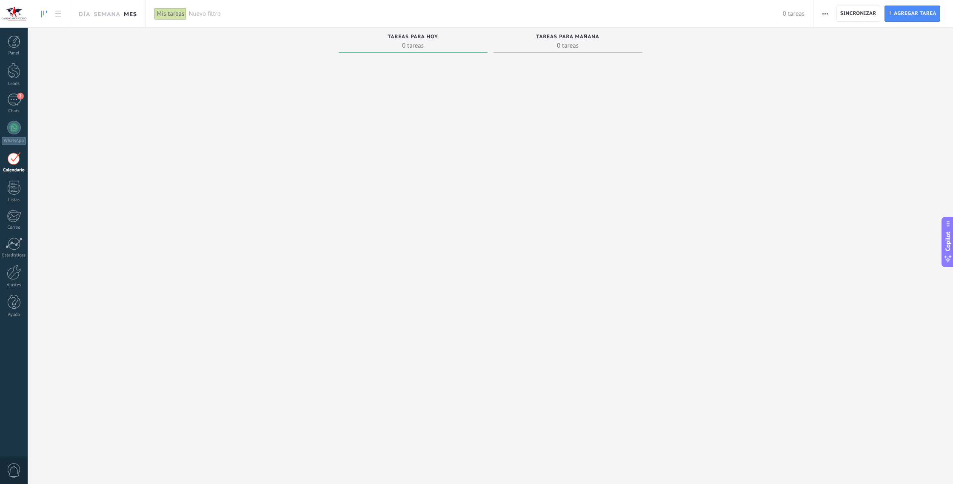
click at [127, 13] on link "Mes" at bounding box center [130, 13] width 13 height 27
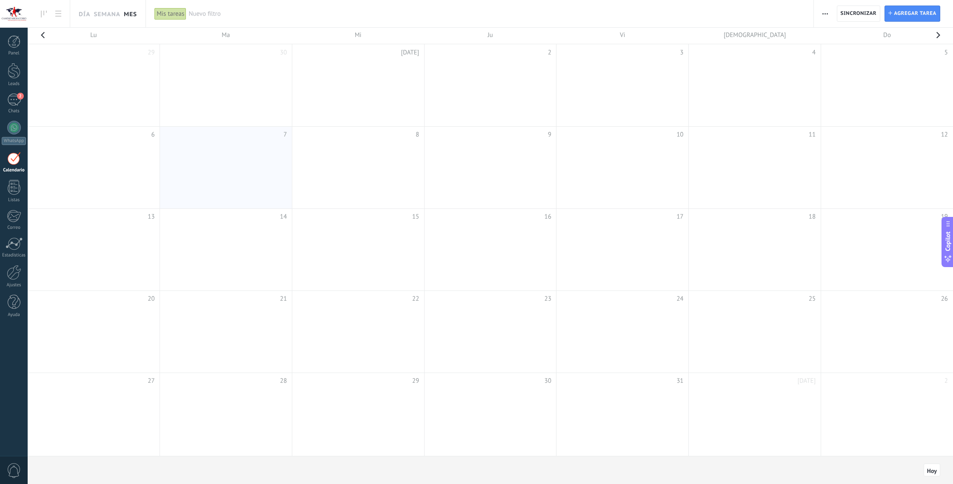
click at [117, 13] on link "Semana" at bounding box center [107, 13] width 27 height 27
click at [8, 300] on div at bounding box center [14, 302] width 13 height 15
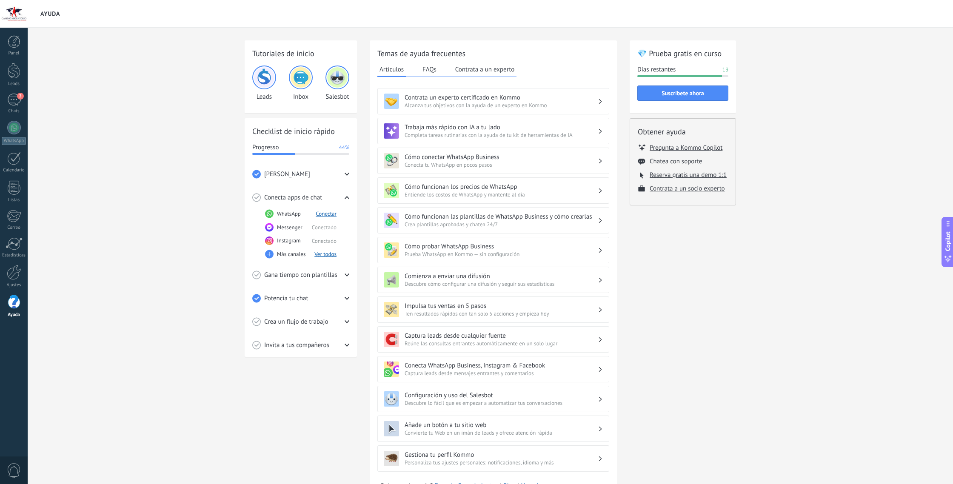
click at [289, 276] on span "Gana tiempo con plantillas" at bounding box center [300, 275] width 73 height 9
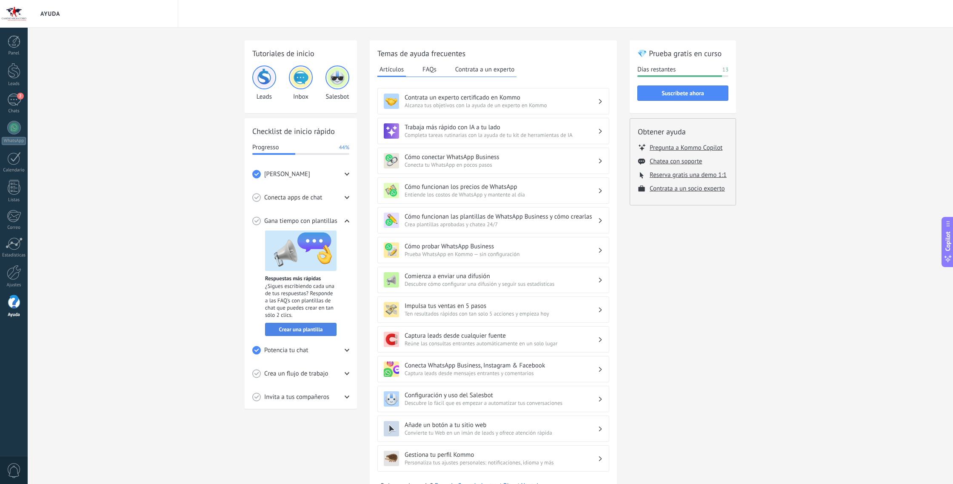
click at [312, 330] on span "Crear una plantilla" at bounding box center [301, 330] width 44 height 6
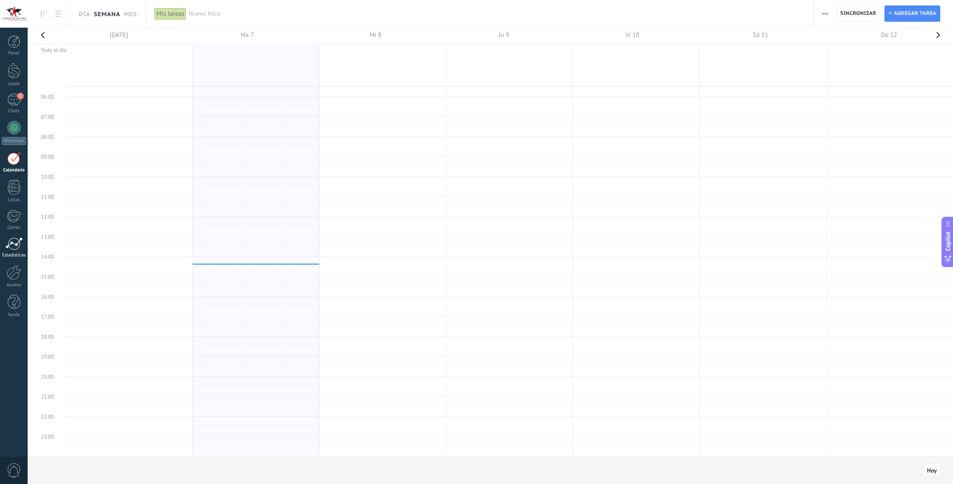
click at [14, 249] on div at bounding box center [14, 243] width 17 height 13
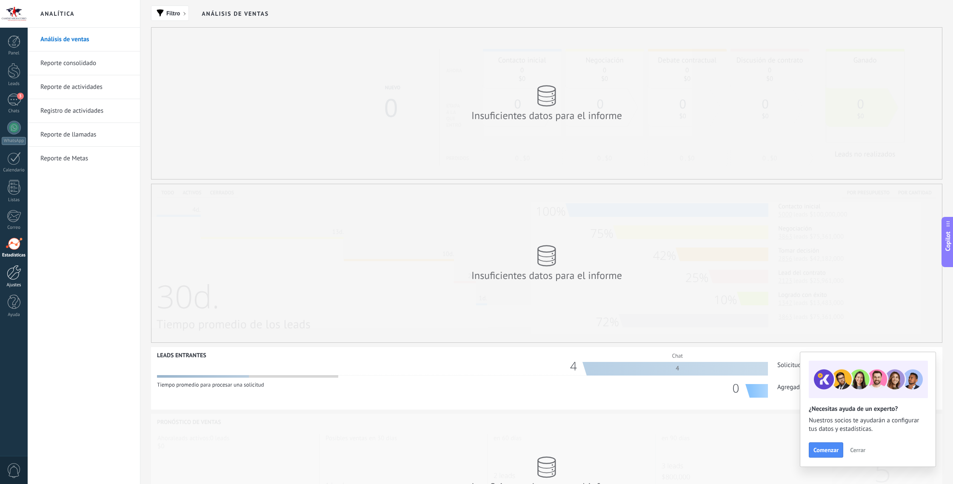
click at [13, 267] on div at bounding box center [14, 272] width 14 height 15
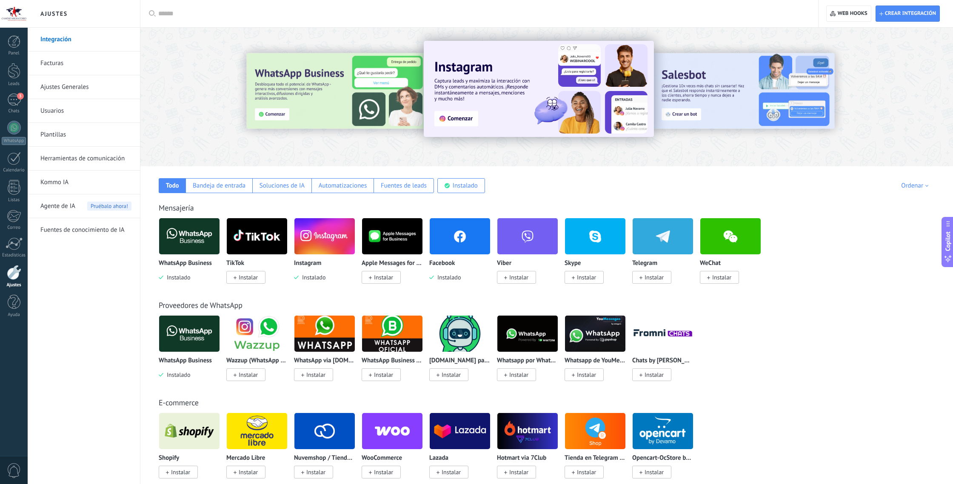
click at [188, 243] on img at bounding box center [189, 236] width 60 height 41
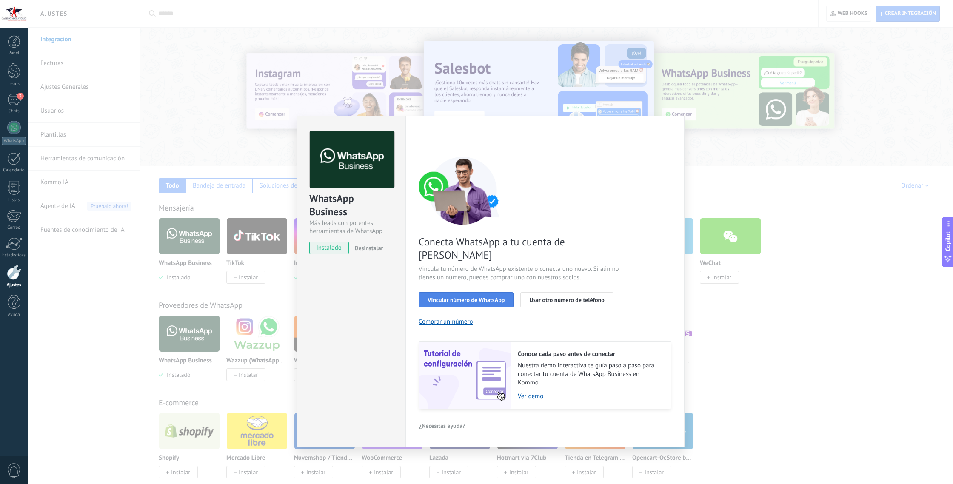
click at [486, 297] on span "Vincular número de WhatsApp" at bounding box center [466, 300] width 77 height 6
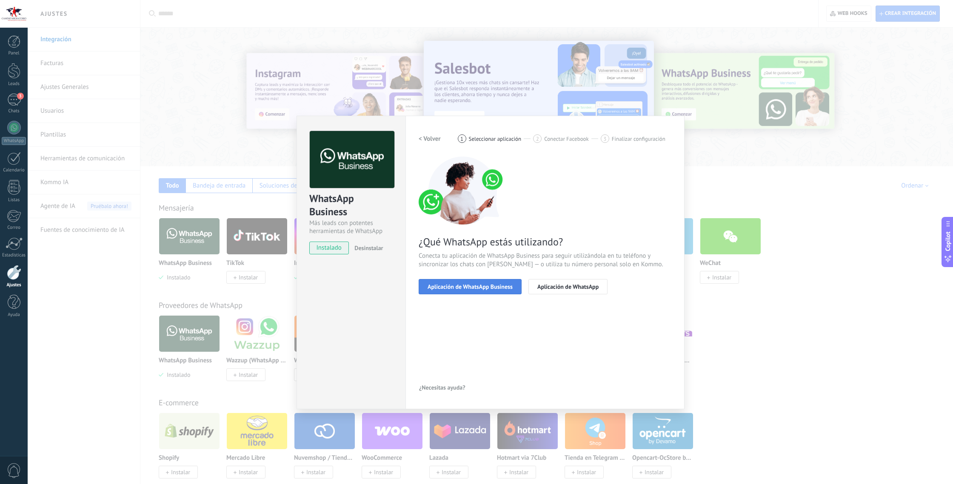
click at [481, 289] on span "Aplicación de WhatsApp Business" at bounding box center [470, 287] width 85 height 6
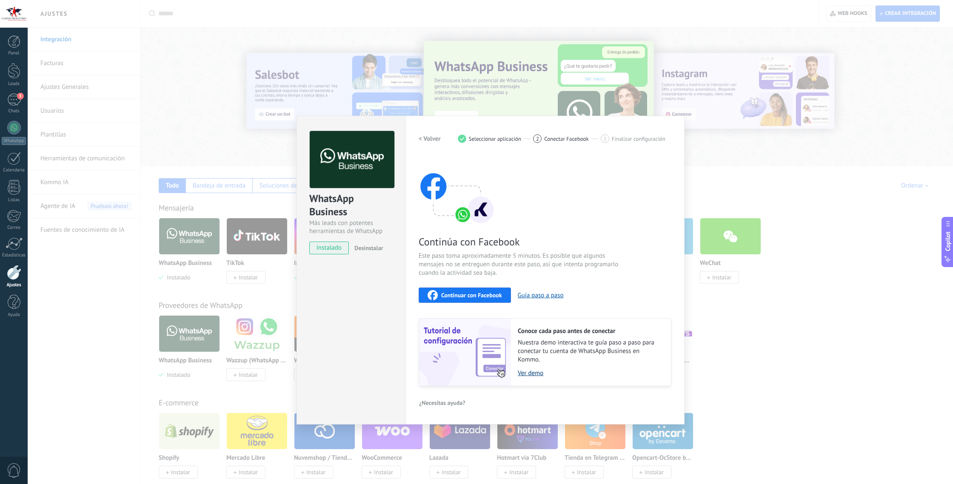
click at [526, 373] on link "Ver demo" at bounding box center [590, 373] width 145 height 8
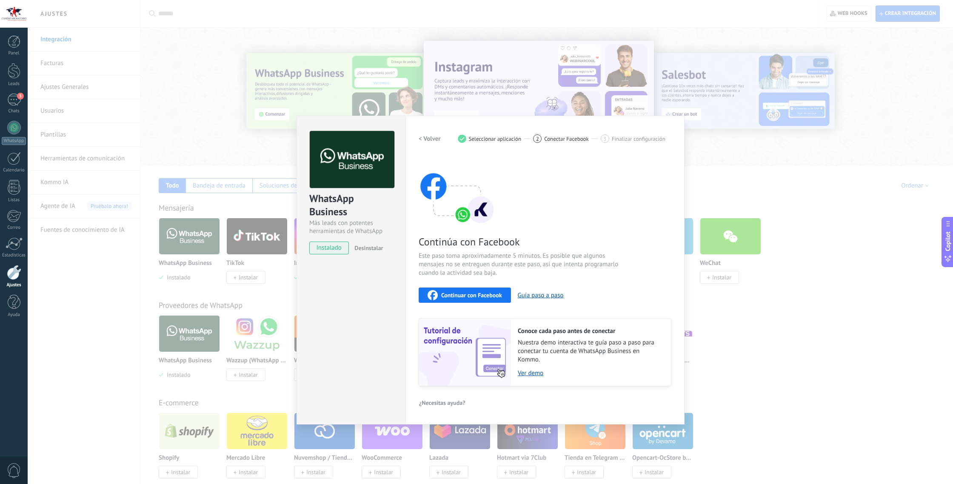
click at [443, 288] on button "Continuar con Facebook" at bounding box center [465, 295] width 92 height 15
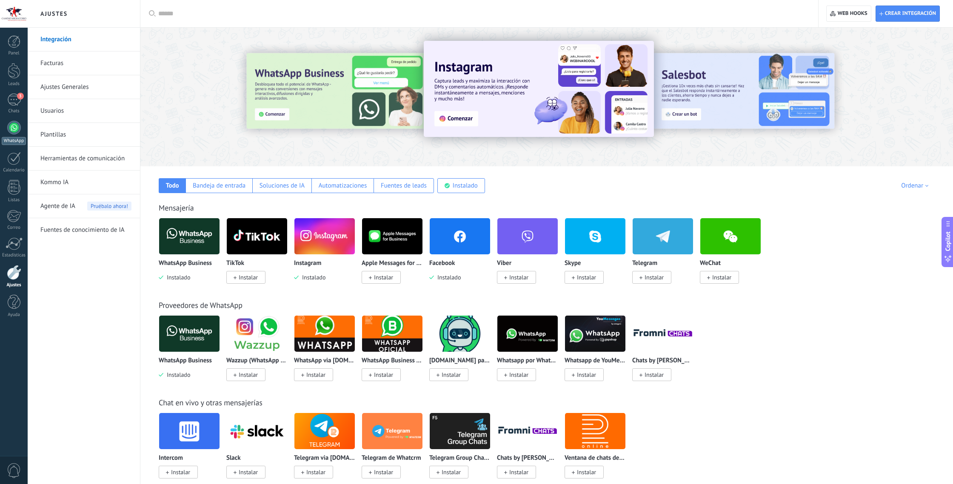
click at [14, 124] on div at bounding box center [14, 128] width 14 height 14
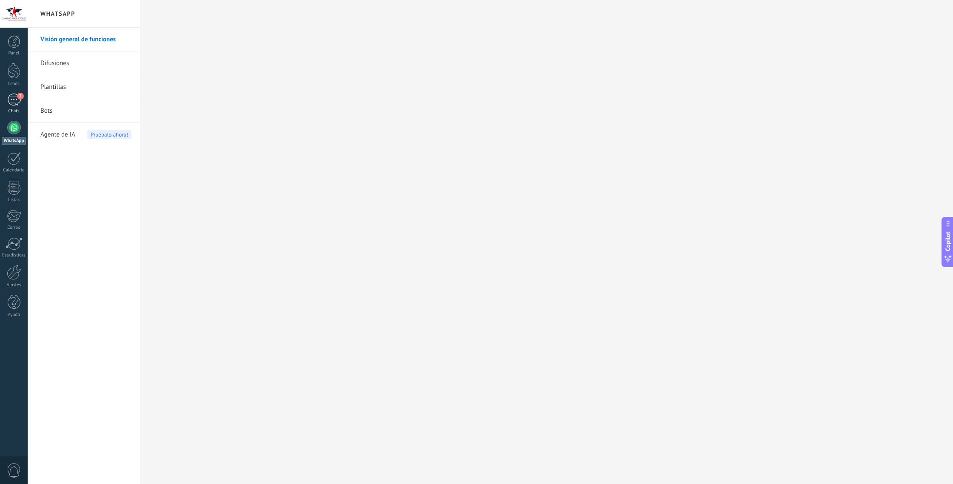
click at [8, 97] on div "3" at bounding box center [14, 100] width 14 height 12
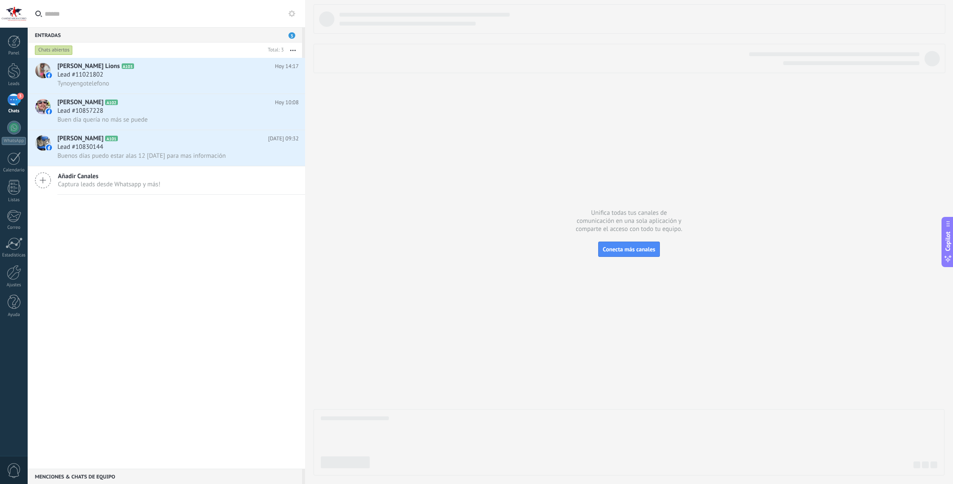
click at [94, 186] on span "Captura leads desde Whatsapp y más!" at bounding box center [109, 184] width 103 height 8
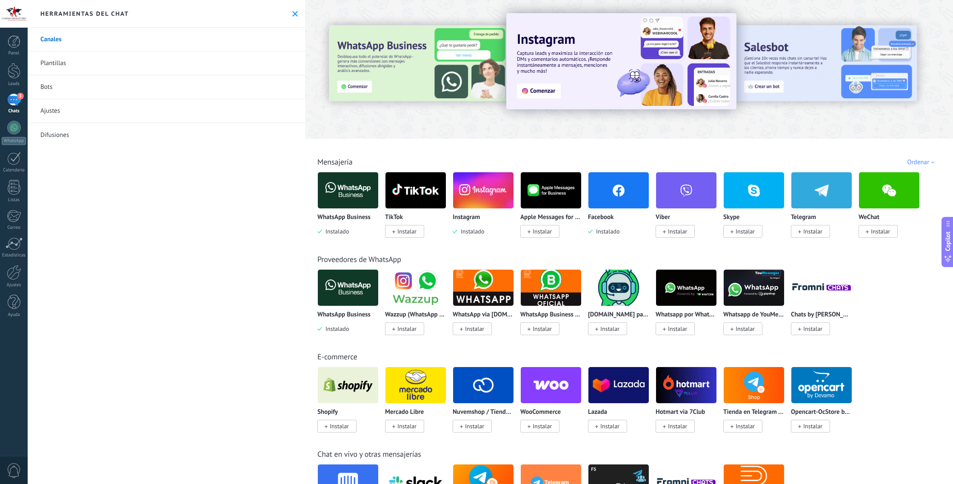
click at [338, 195] on img at bounding box center [348, 190] width 60 height 41
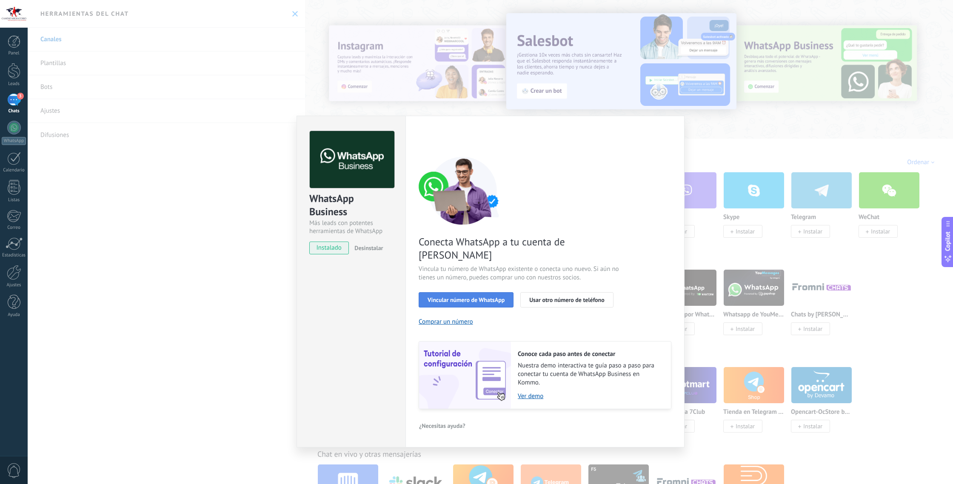
click at [469, 297] on span "Vincular número de WhatsApp" at bounding box center [466, 300] width 77 height 6
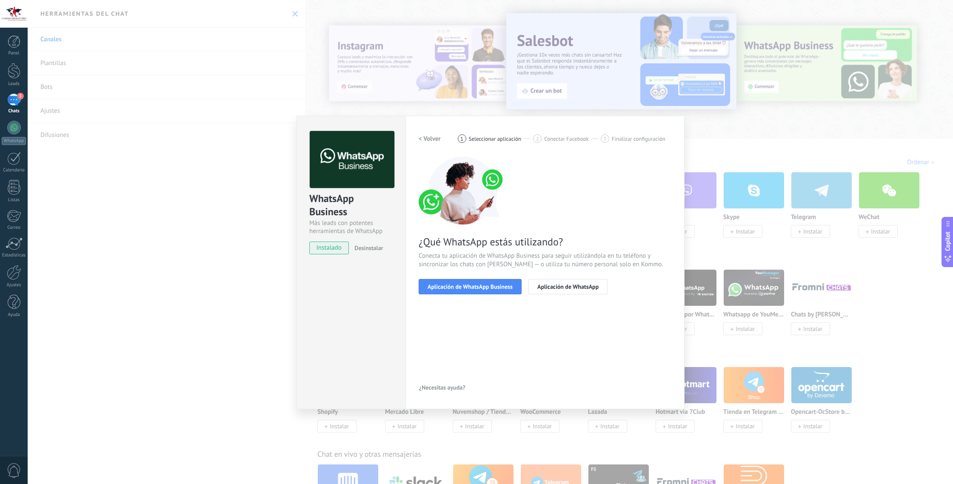
click at [325, 110] on div "WhatsApp Business Más leads con potentes herramientas de WhatsApp instalado Des…" at bounding box center [491, 242] width 926 height 484
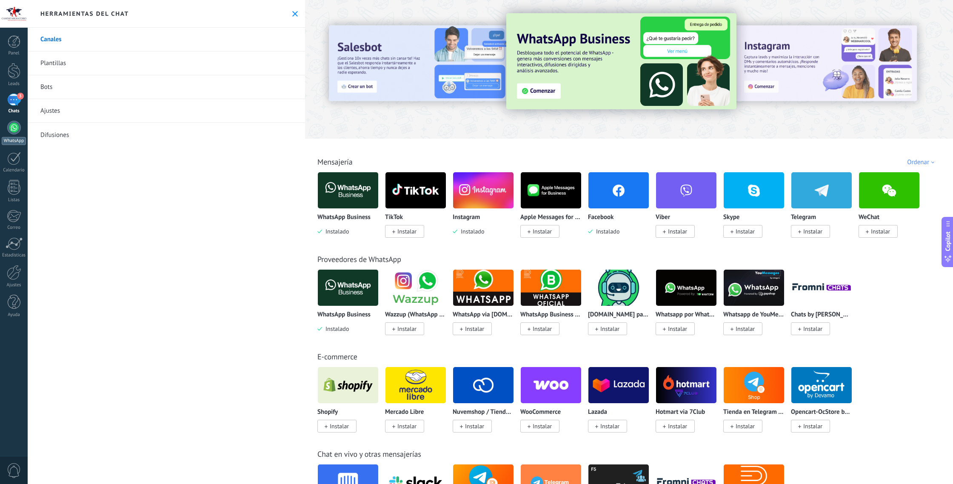
click at [14, 124] on div at bounding box center [14, 128] width 14 height 14
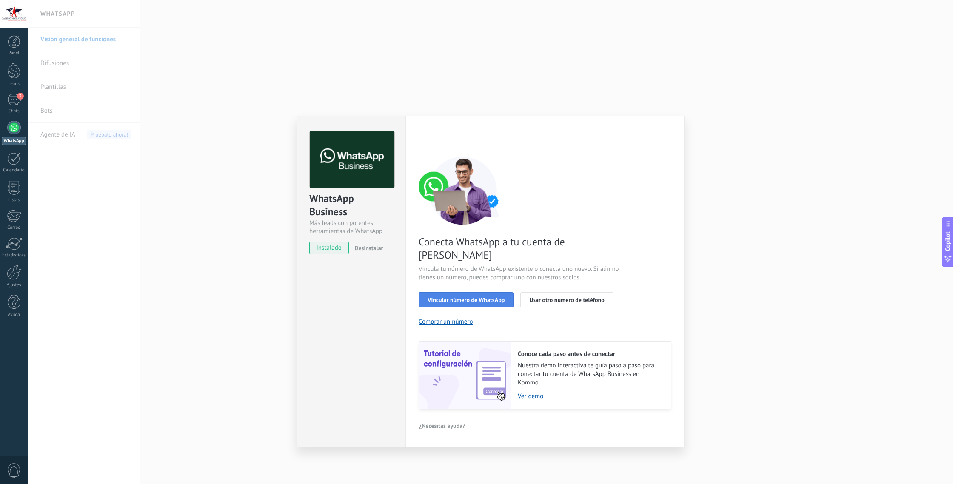
click at [453, 292] on button "Vincular número de WhatsApp" at bounding box center [466, 299] width 95 height 15
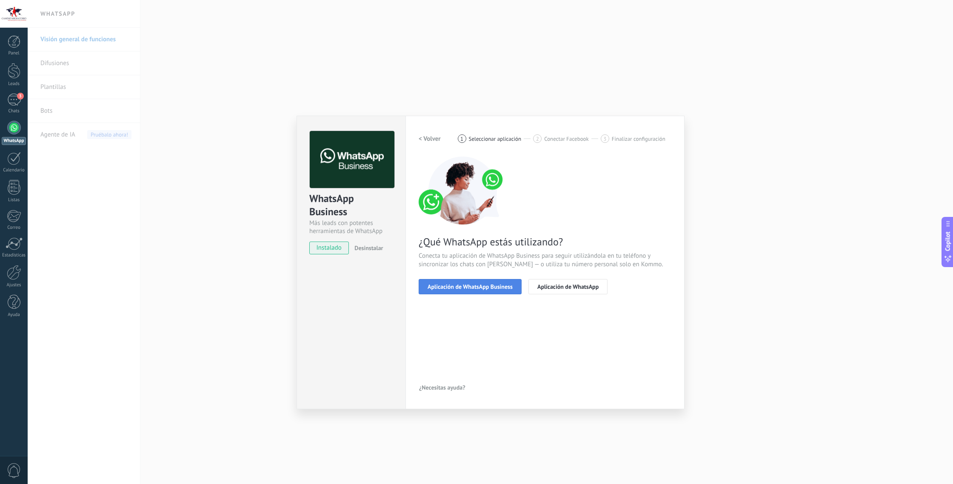
click at [458, 285] on span "Aplicación de WhatsApp Business" at bounding box center [470, 287] width 85 height 6
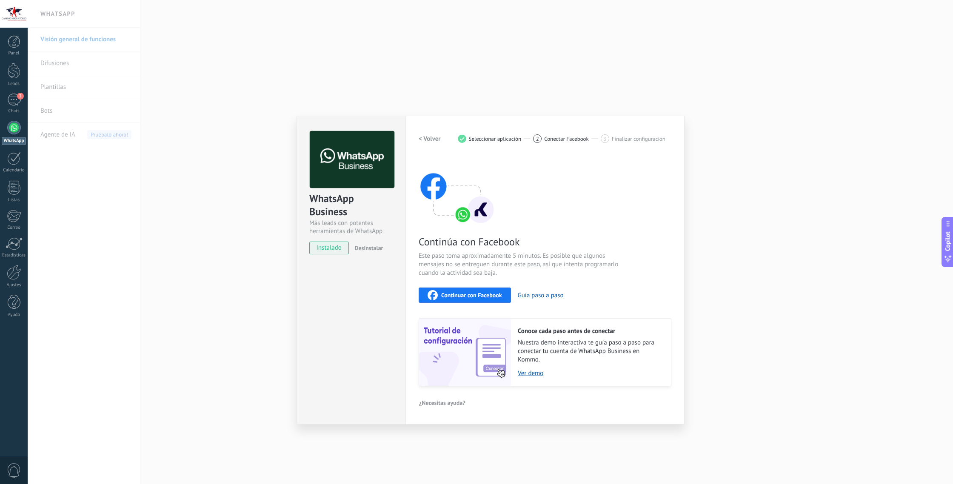
click at [462, 296] on span "Continuar con Facebook" at bounding box center [471, 295] width 61 height 6
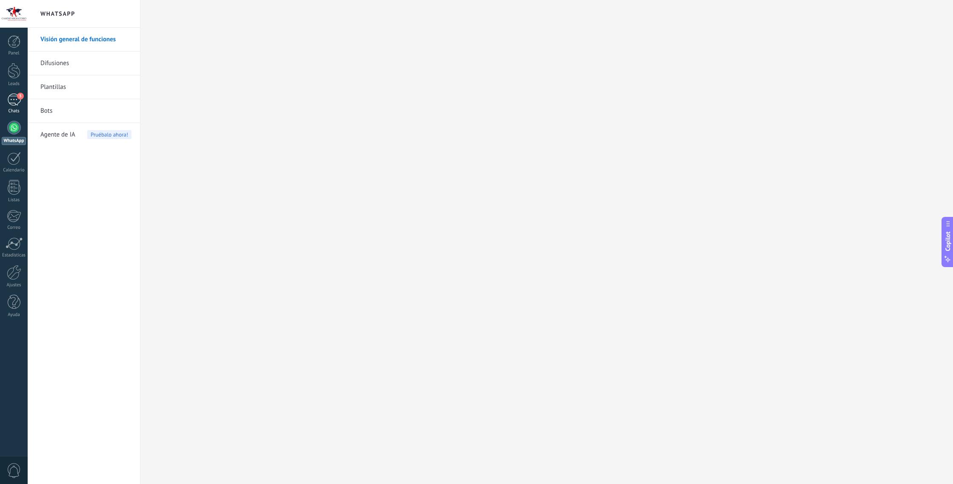
click at [8, 100] on div "3" at bounding box center [14, 100] width 14 height 12
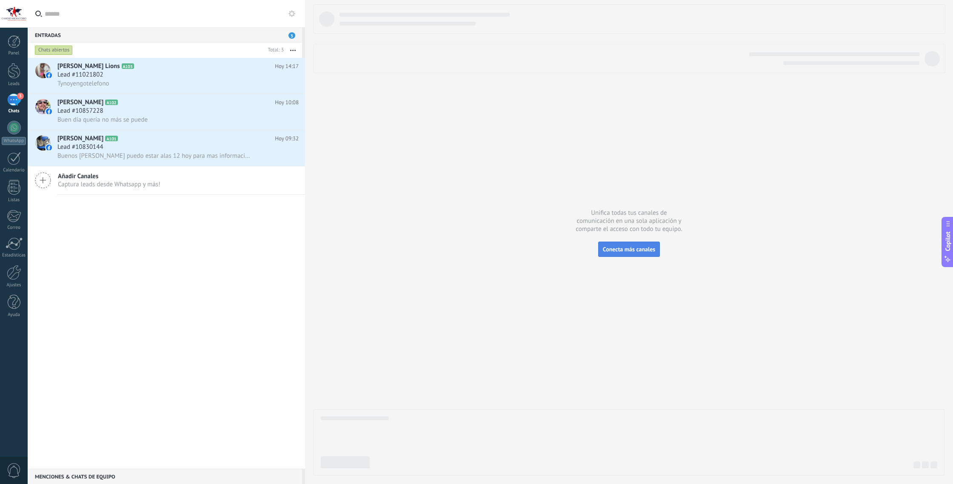
click at [640, 247] on span "Conecta más canales" at bounding box center [629, 250] width 52 height 8
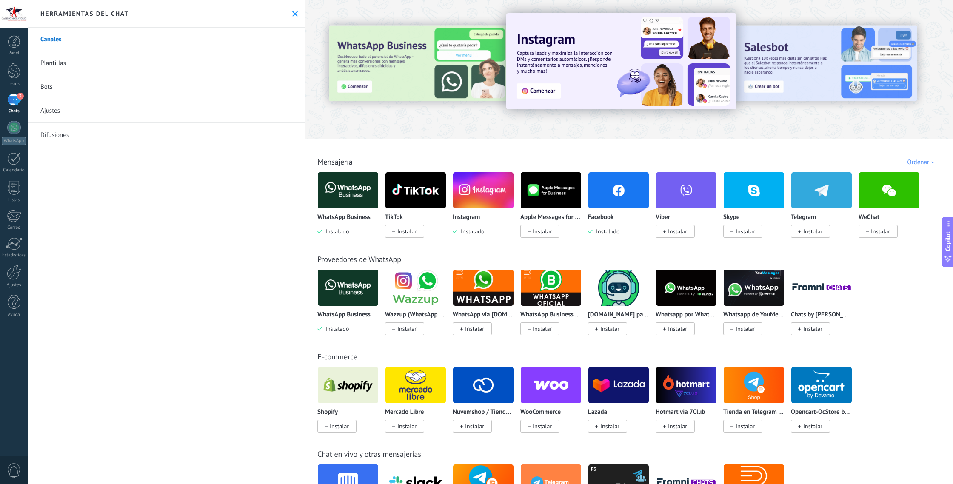
click at [350, 196] on img at bounding box center [348, 190] width 60 height 41
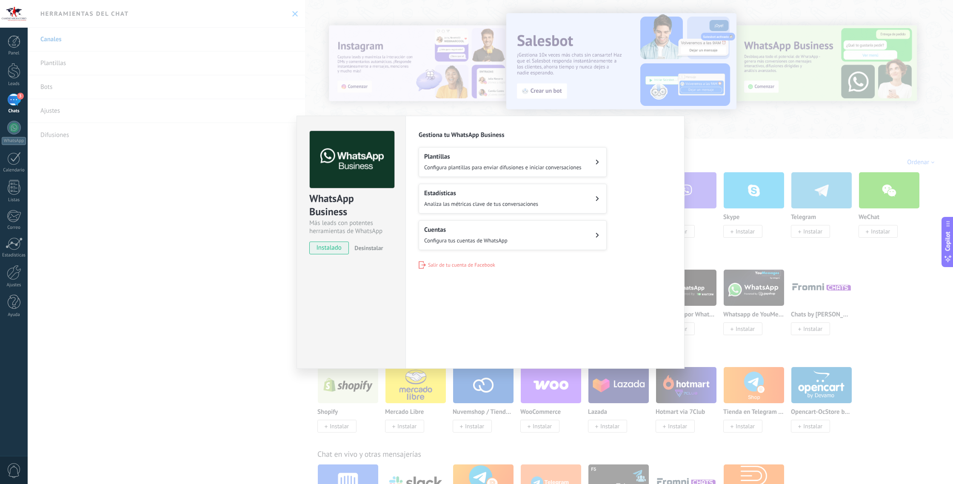
click at [501, 238] on span "Configura tus cuentas de WhatsApp" at bounding box center [465, 240] width 83 height 7
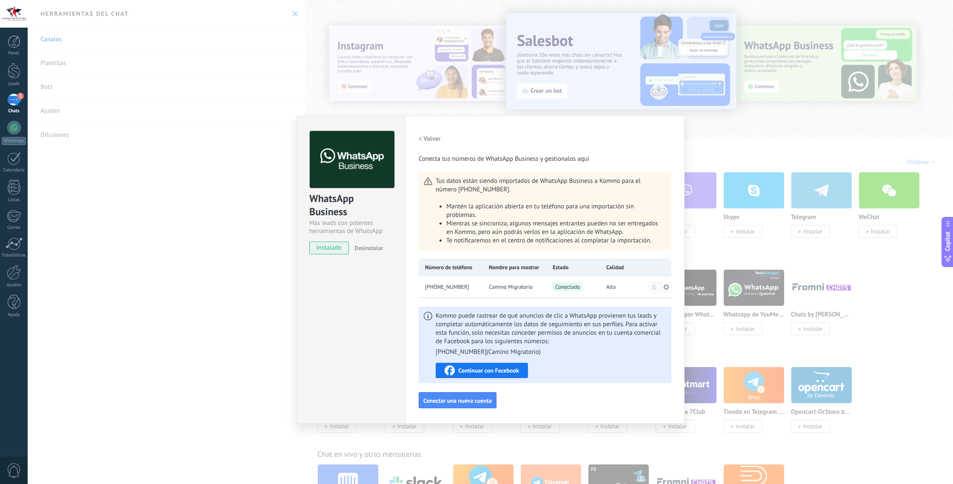
click at [701, 160] on div "WhatsApp Business Más leads con potentes herramientas de WhatsApp instalado Des…" at bounding box center [491, 242] width 926 height 484
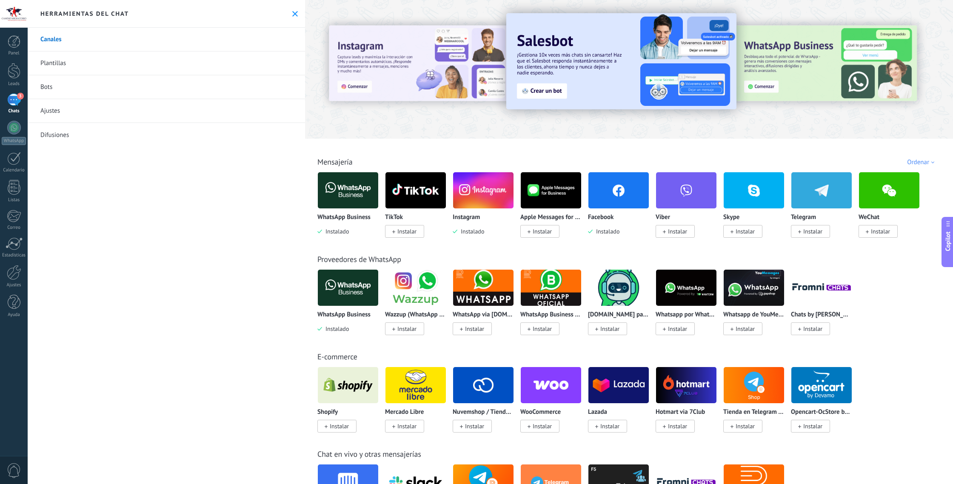
click at [341, 188] on img at bounding box center [348, 190] width 60 height 41
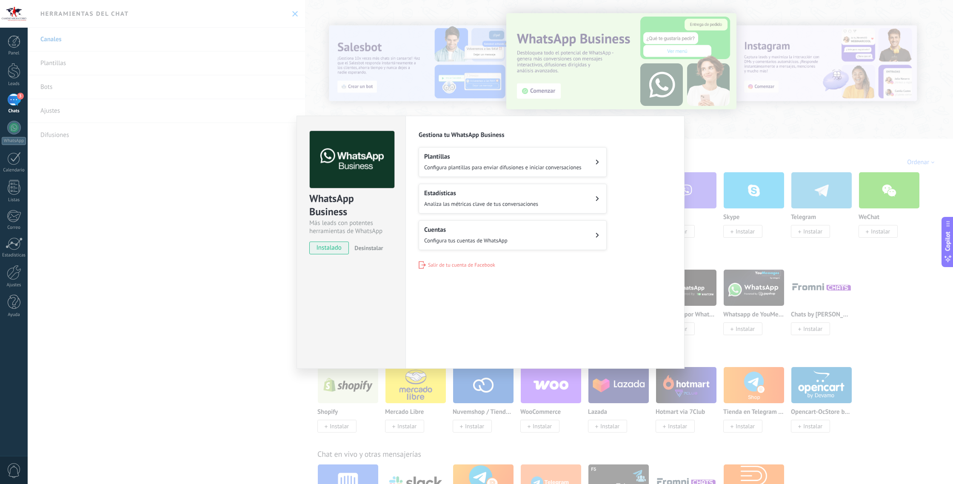
click at [461, 232] on h2 "Cuentas" at bounding box center [465, 230] width 83 height 8
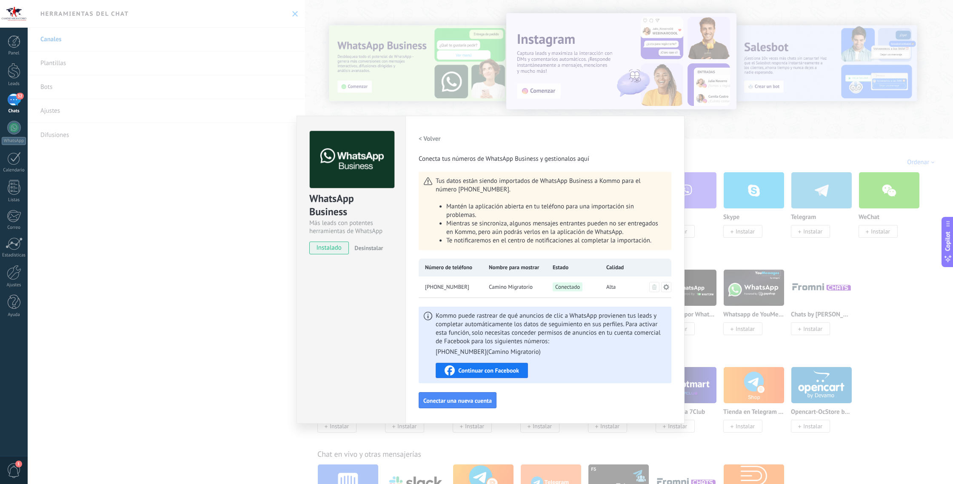
click at [262, 129] on div "WhatsApp Business Más leads con potentes herramientas de WhatsApp instalado Des…" at bounding box center [491, 242] width 926 height 484
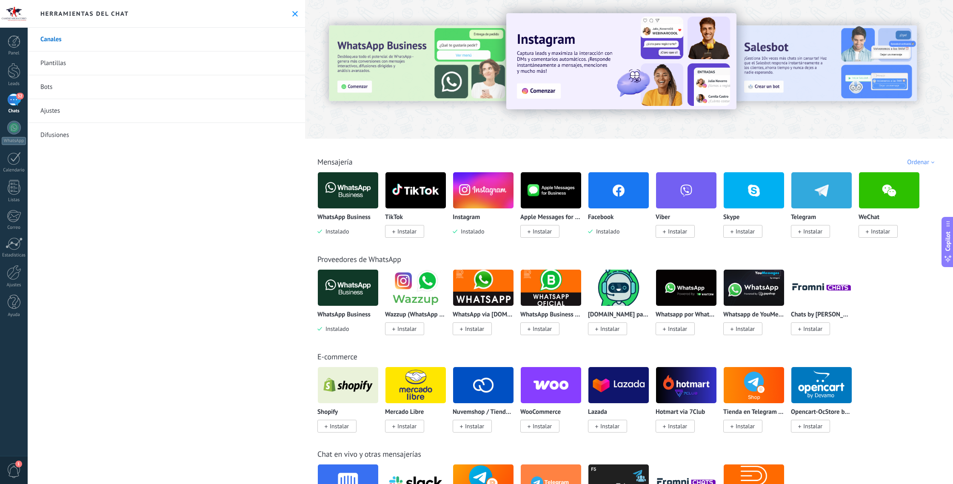
click at [11, 98] on div "32" at bounding box center [14, 100] width 14 height 12
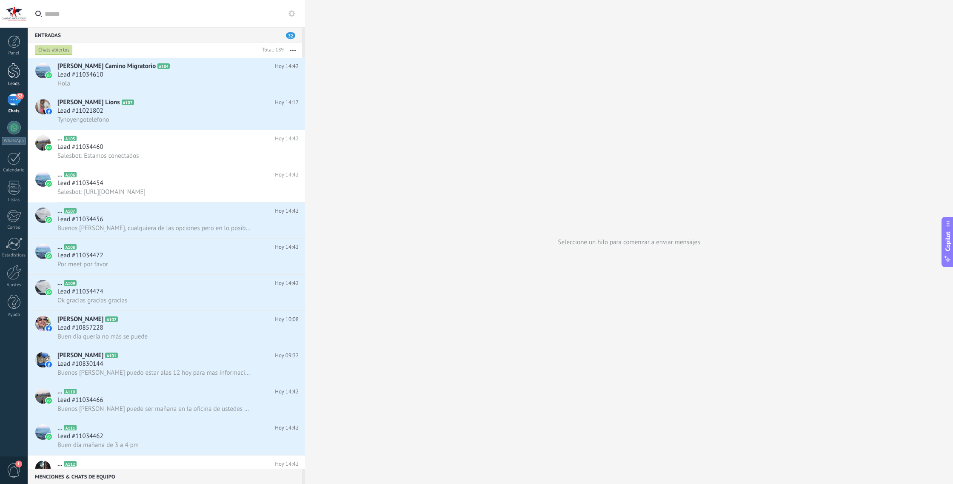
click at [10, 70] on div at bounding box center [14, 71] width 13 height 16
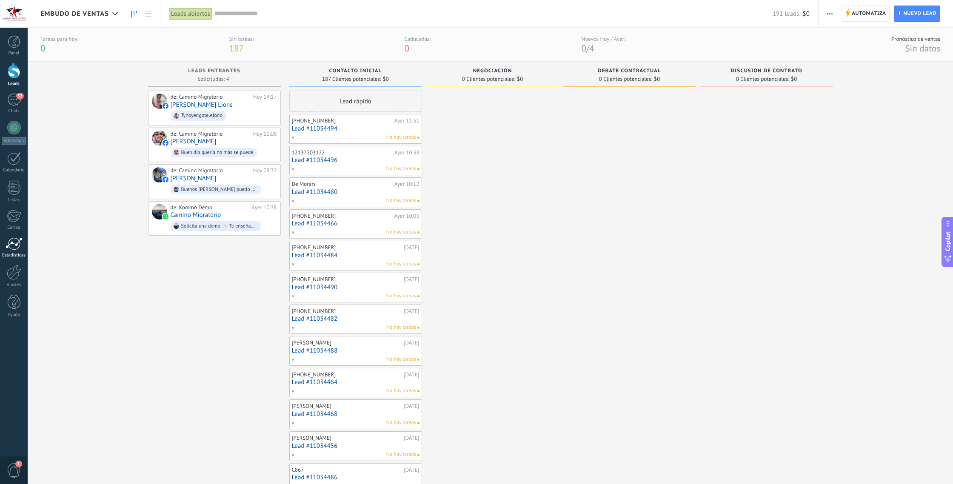
click at [11, 243] on div at bounding box center [14, 243] width 17 height 13
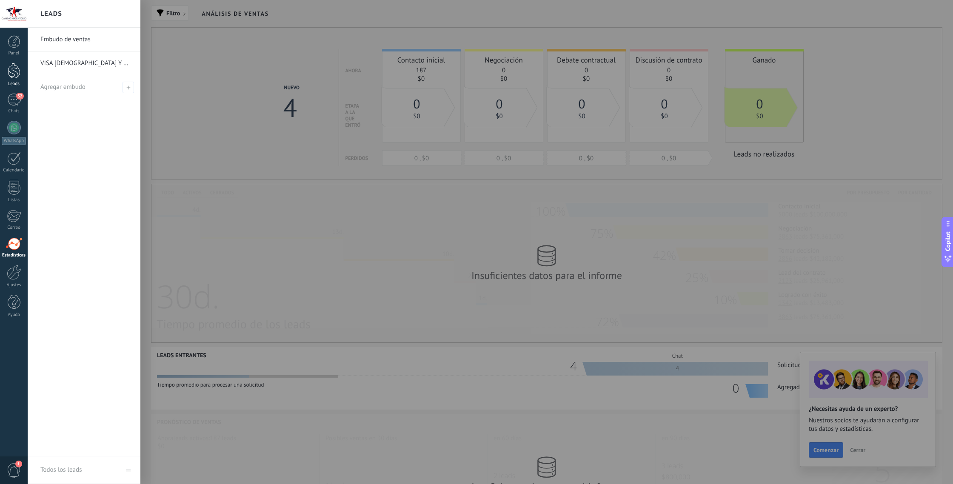
click at [16, 76] on div at bounding box center [14, 71] width 13 height 16
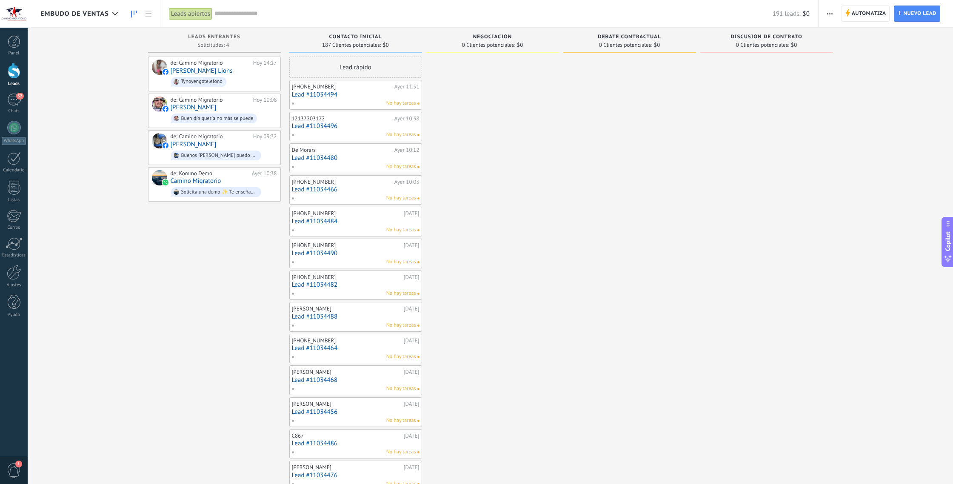
click at [342, 93] on link "Lead #11034494" at bounding box center [356, 94] width 128 height 7
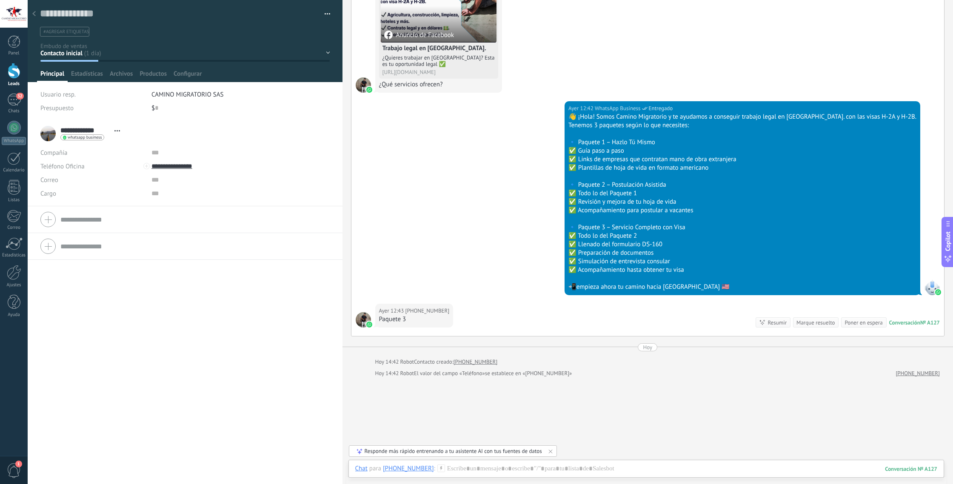
scroll to position [426, 0]
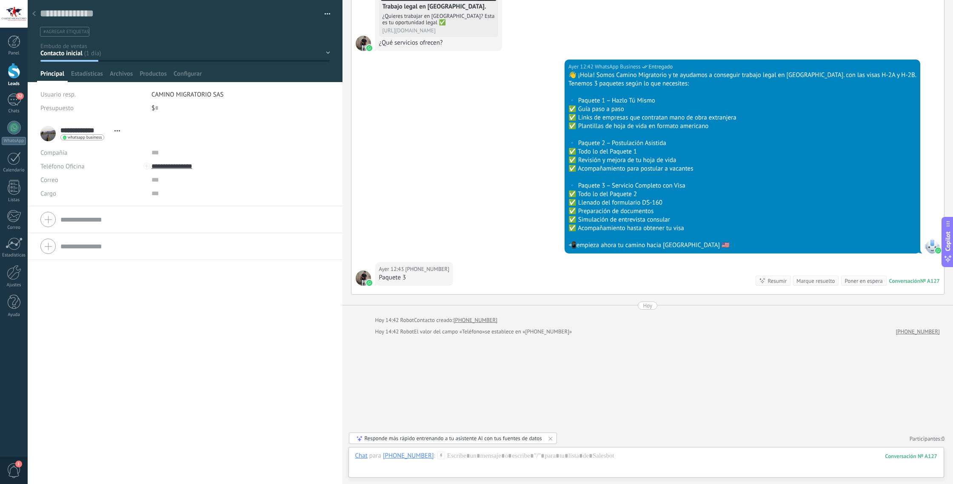
click at [470, 437] on div "Responde más rápido entrenando a tu asistente AI con tus fuentes de datos" at bounding box center [453, 438] width 177 height 7
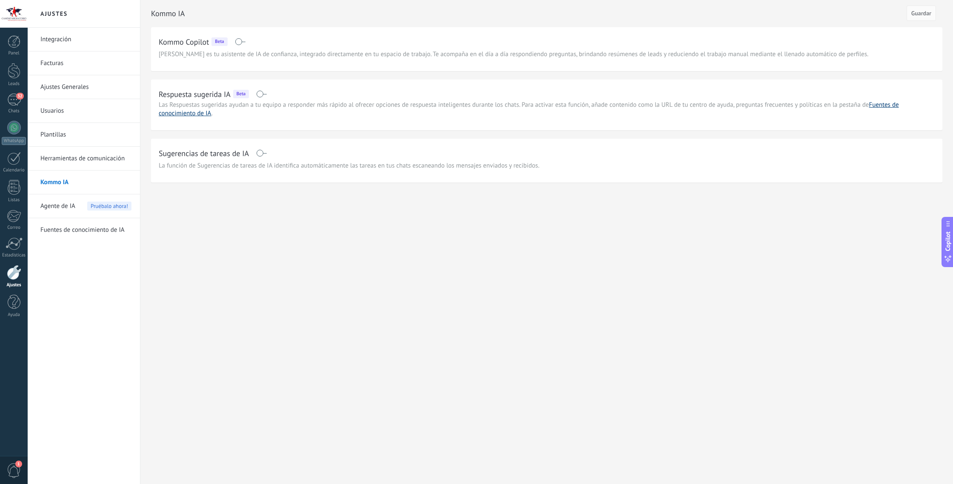
click at [891, 106] on link "Fuentes de conocimiento de IA" at bounding box center [529, 109] width 741 height 17
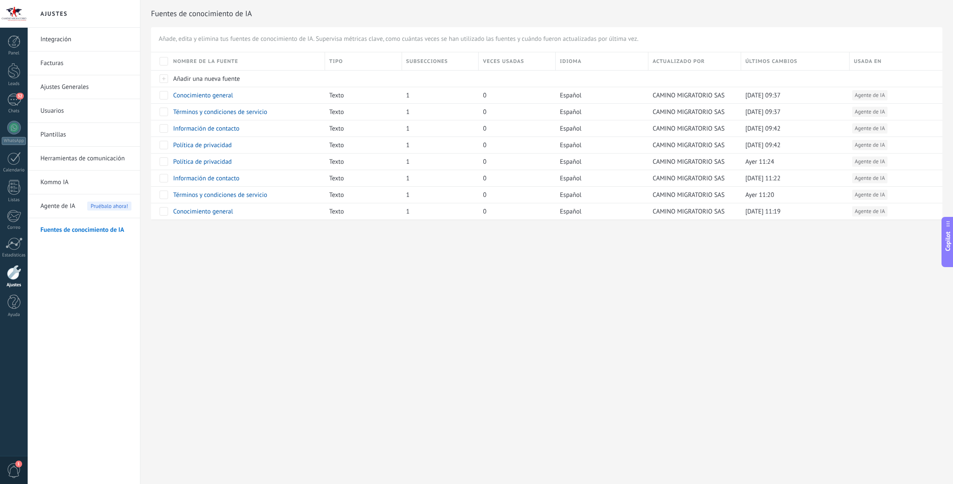
click at [6, 332] on div "Panel Leads 32 Chats WhatsApp Clientes" at bounding box center [27, 242] width 55 height 429
click at [12, 11] on div at bounding box center [14, 14] width 28 height 28
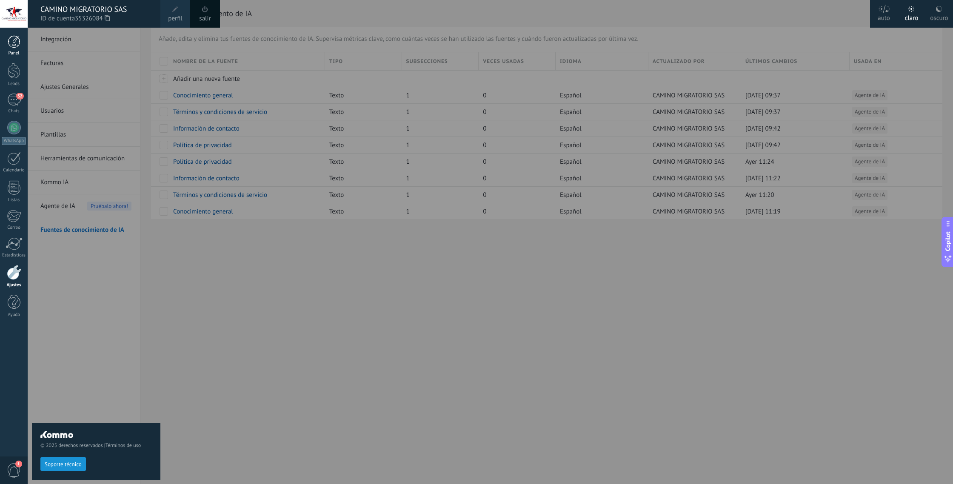
click at [14, 44] on div at bounding box center [14, 41] width 13 height 13
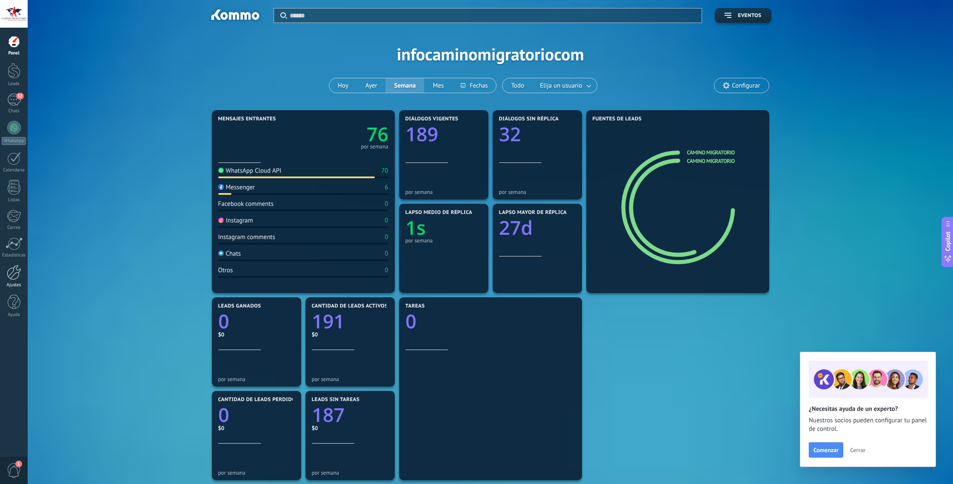
click at [12, 271] on div at bounding box center [14, 272] width 14 height 15
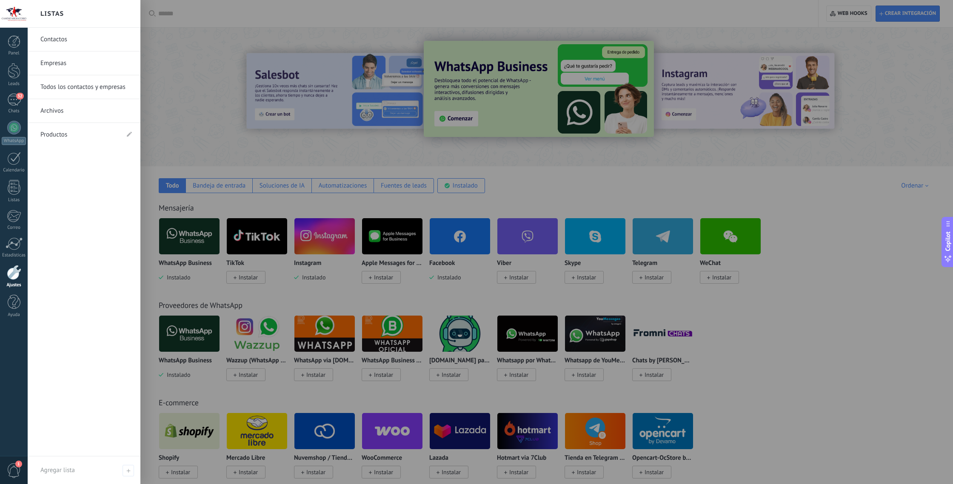
click at [12, 277] on div at bounding box center [14, 272] width 14 height 15
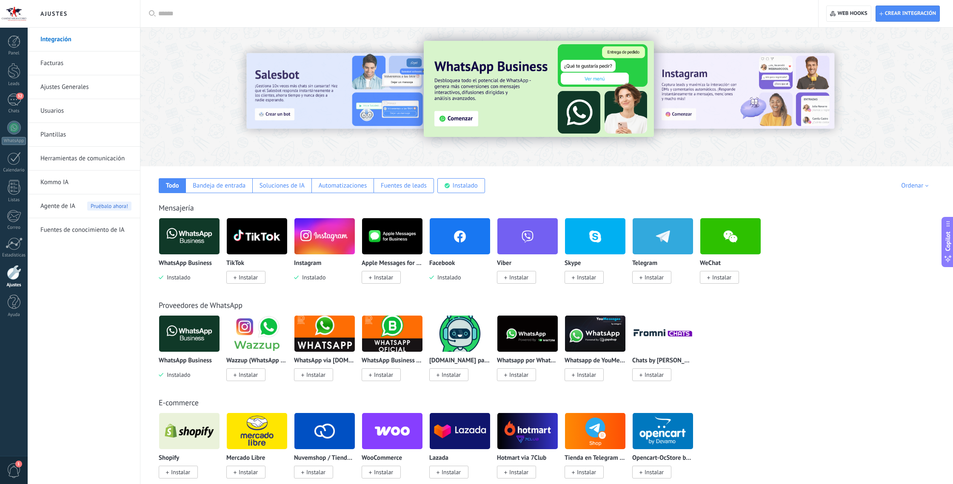
click at [84, 135] on link "Plantillas" at bounding box center [85, 135] width 91 height 24
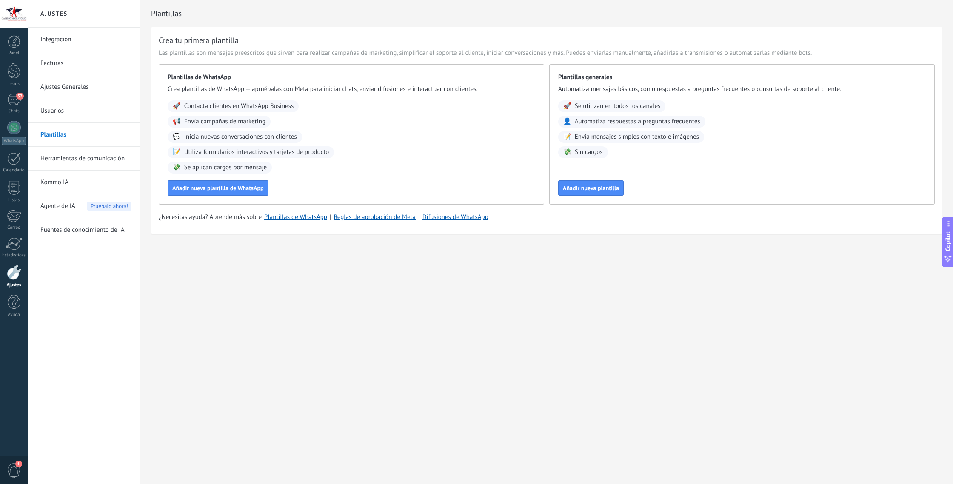
drag, startPoint x: 569, startPoint y: 190, endPoint x: 532, endPoint y: 238, distance: 60.7
click at [532, 238] on div "Plantillas Crea tu primera plantilla Las plantillas son mensajes preescritos qu…" at bounding box center [546, 135] width 813 height 270
click at [246, 189] on span "Añadir nueva plantilla de WhatsApp" at bounding box center [218, 188] width 92 height 6
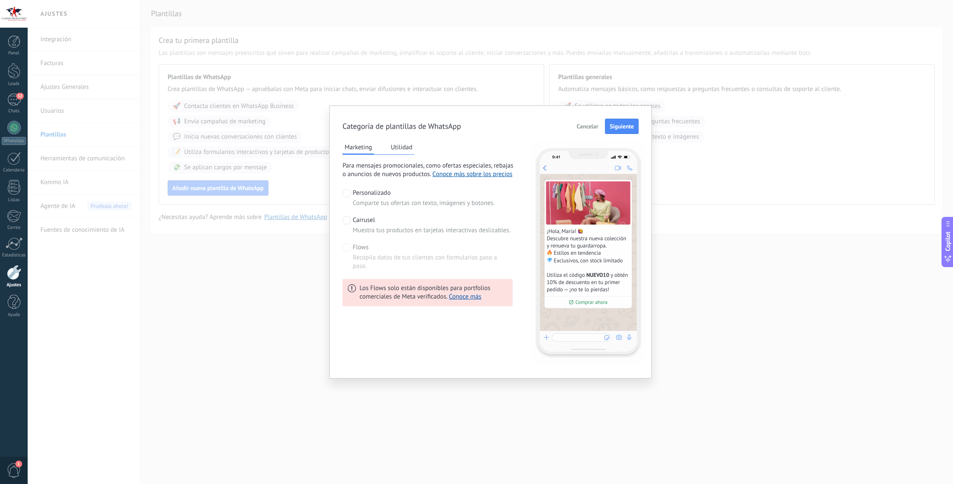
click at [358, 249] on span "Flows" at bounding box center [361, 247] width 16 height 9
click at [350, 247] on span at bounding box center [347, 247] width 9 height 9
click at [345, 220] on span at bounding box center [347, 220] width 9 height 9
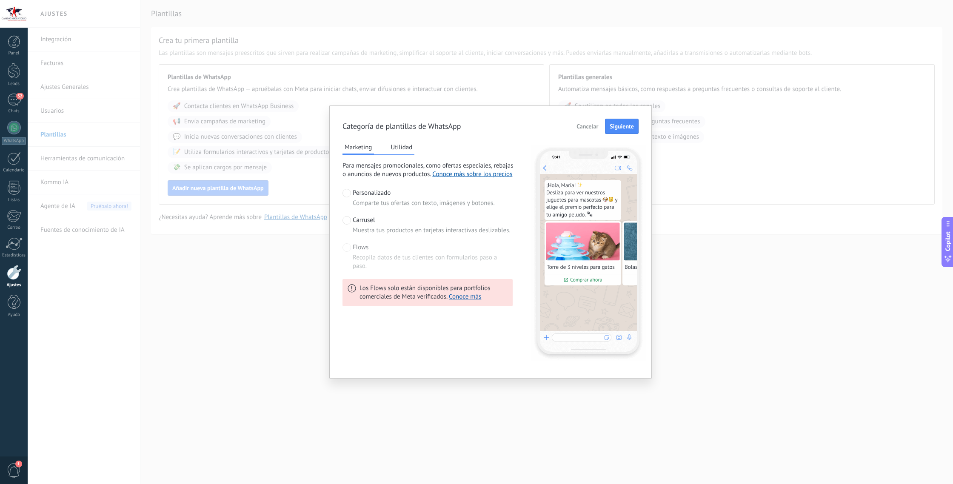
click at [348, 196] on span at bounding box center [347, 193] width 9 height 9
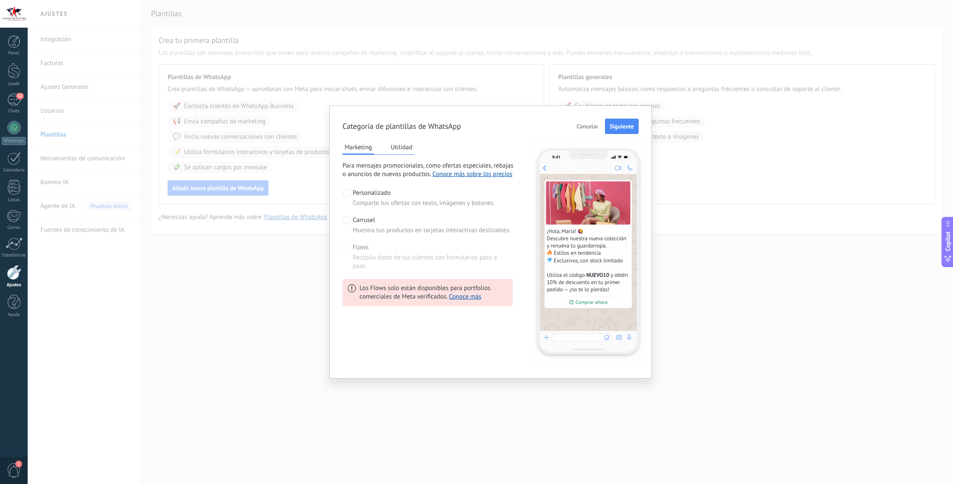
click at [411, 146] on button "Utilidad" at bounding box center [402, 147] width 26 height 13
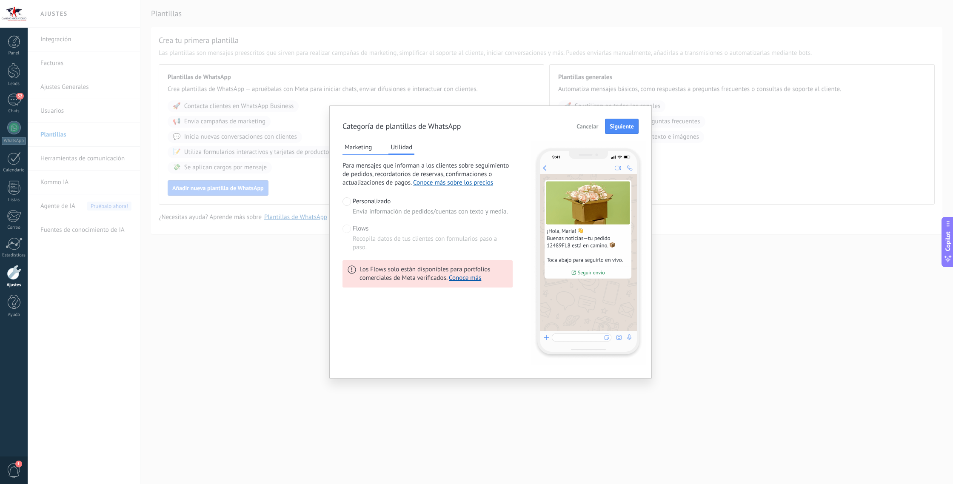
click at [363, 144] on button "Marketing" at bounding box center [358, 147] width 31 height 13
